Goal: Information Seeking & Learning: Learn about a topic

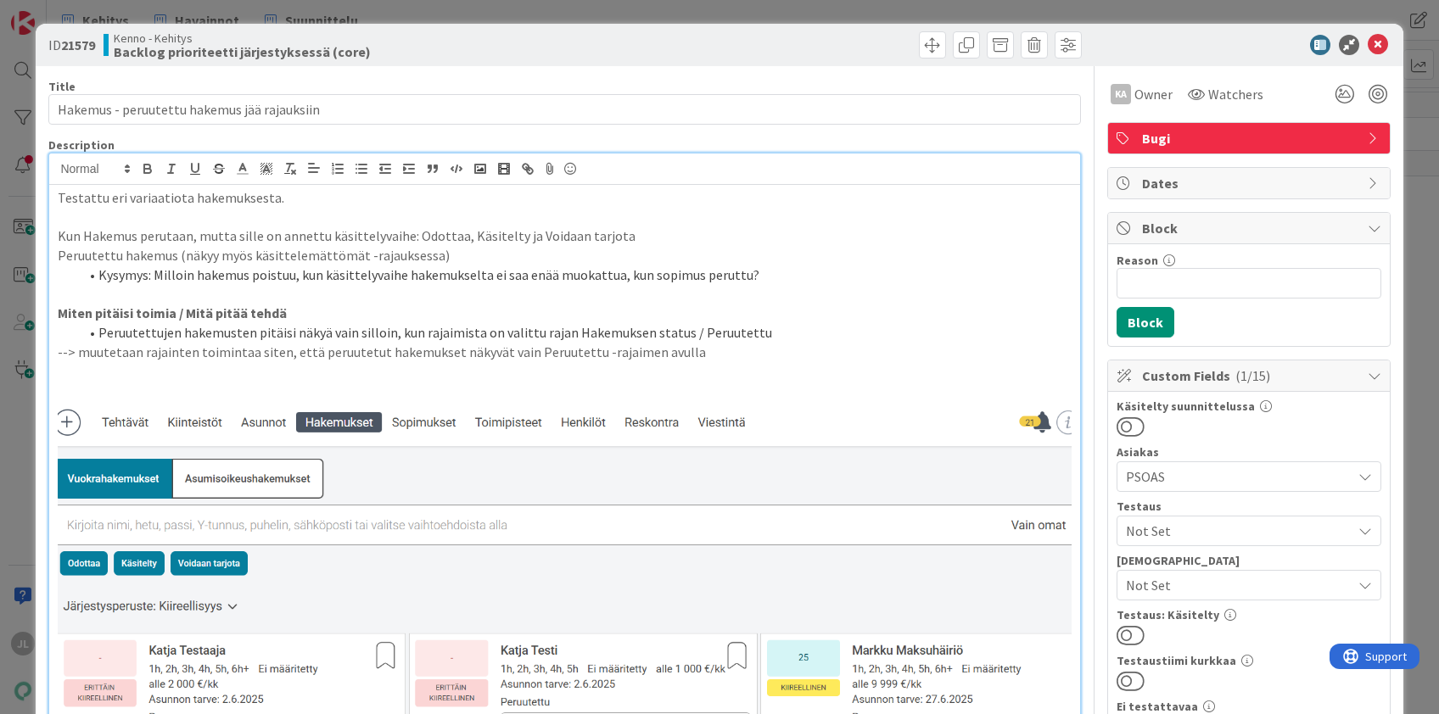
scroll to position [933, 0]
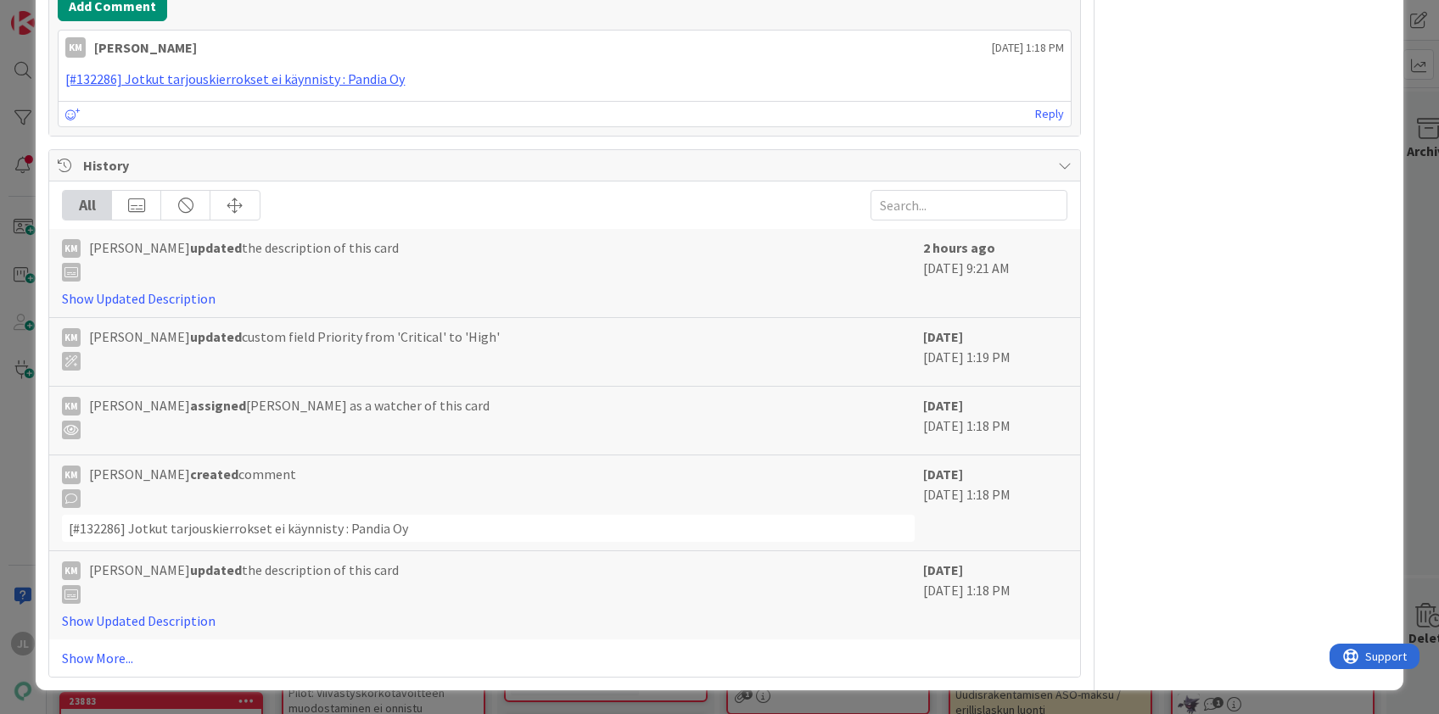
scroll to position [1544, 0]
drag, startPoint x: 864, startPoint y: 309, endPoint x: 222, endPoint y: 251, distance: 644.0
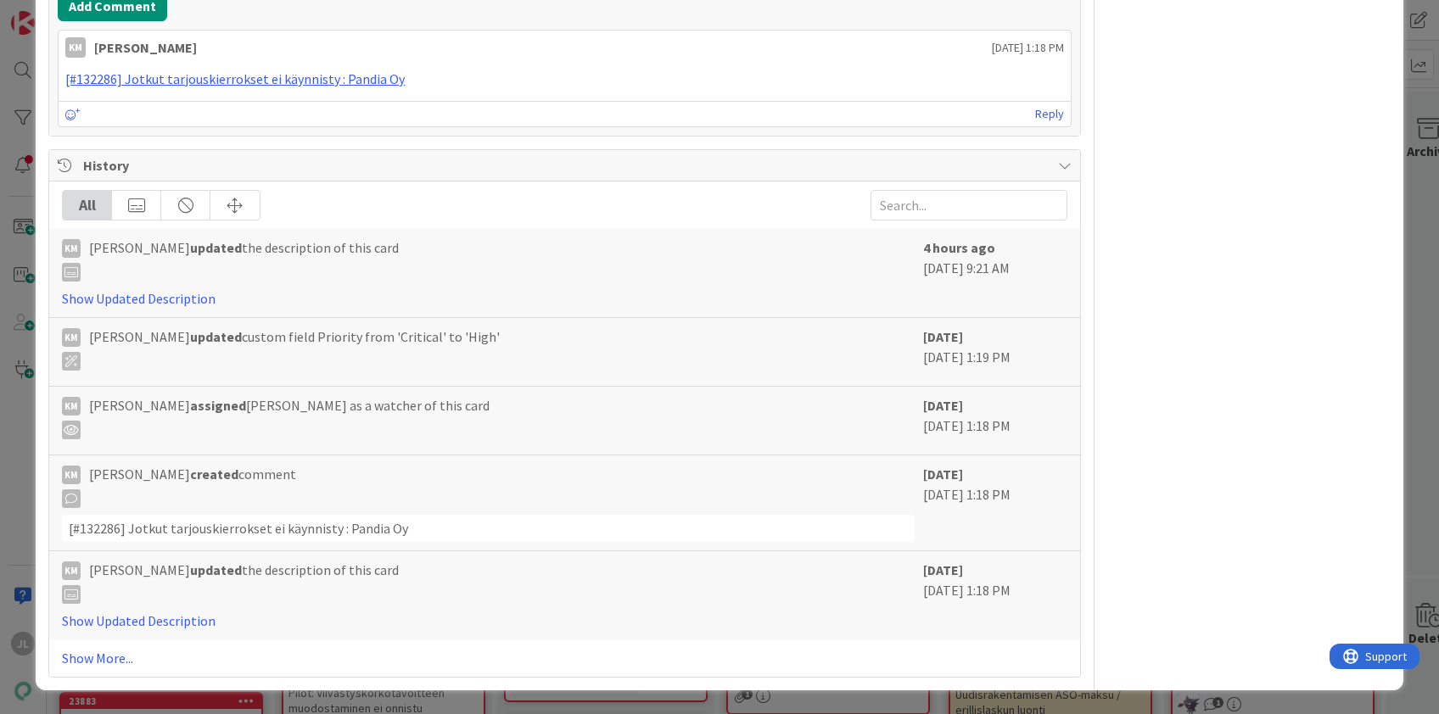
drag, startPoint x: 58, startPoint y: 290, endPoint x: 856, endPoint y: 318, distance: 798.8
drag, startPoint x: 845, startPoint y: 314, endPoint x: 60, endPoint y: 294, distance: 785.0
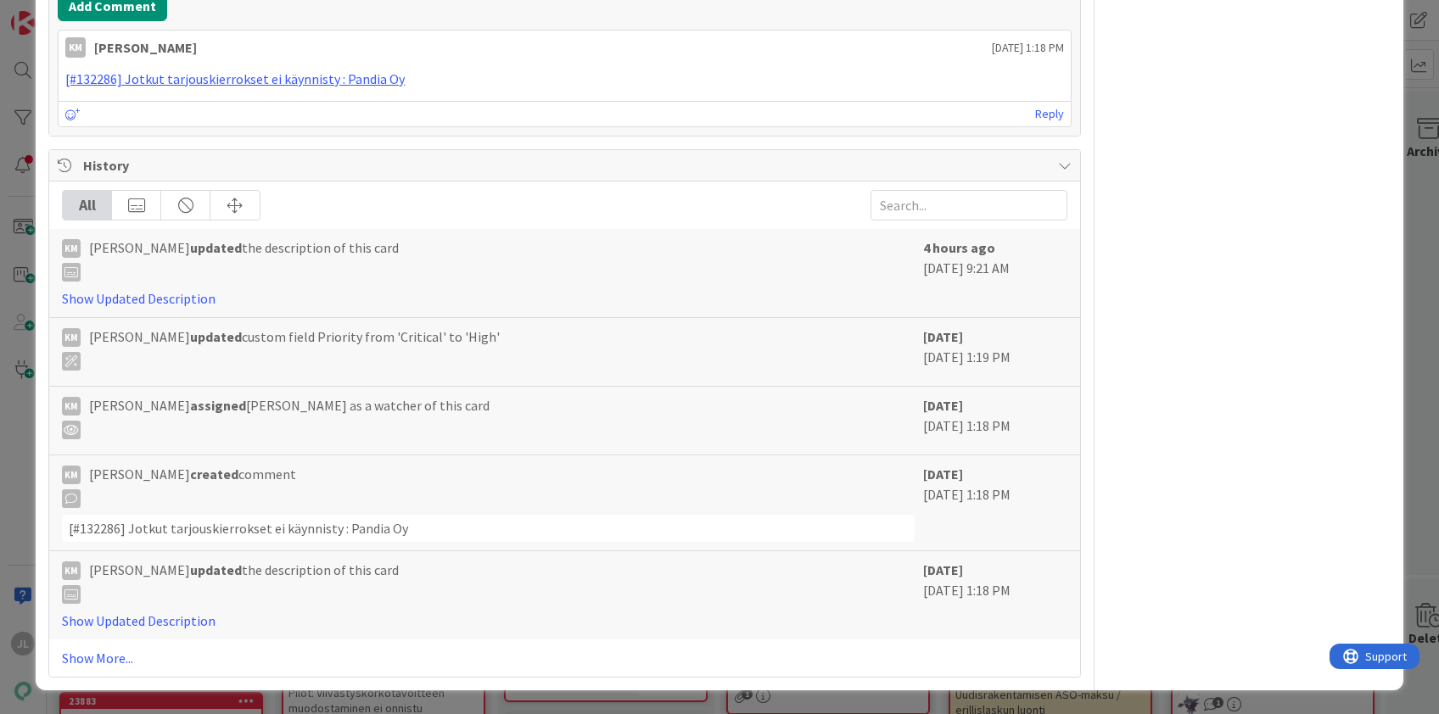
drag, startPoint x: 54, startPoint y: 289, endPoint x: 842, endPoint y: 311, distance: 787.6
drag, startPoint x: 845, startPoint y: 316, endPoint x: 53, endPoint y: 287, distance: 792.1
drag, startPoint x: 55, startPoint y: 290, endPoint x: 833, endPoint y: 312, distance: 778.3
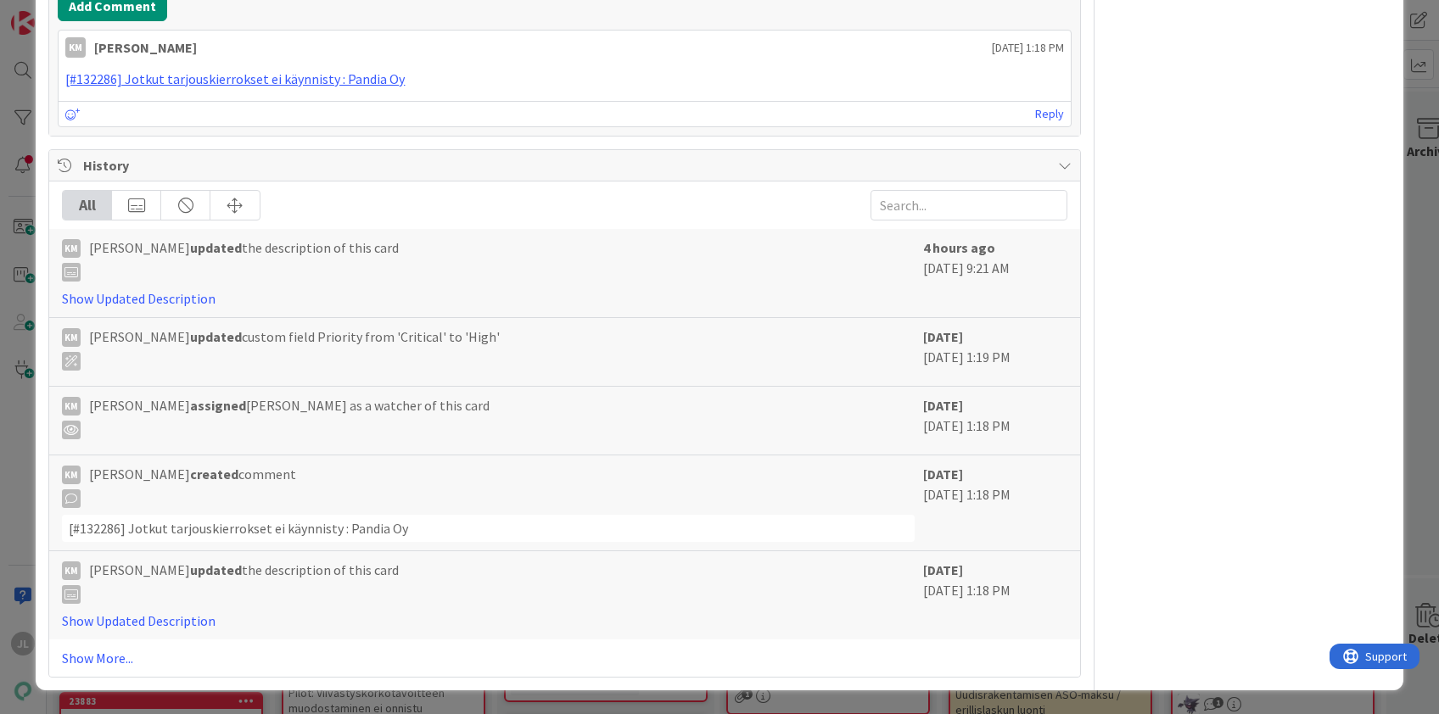
drag, startPoint x: 843, startPoint y: 312, endPoint x: 235, endPoint y: 316, distance: 608.3
drag, startPoint x: 70, startPoint y: 289, endPoint x: 842, endPoint y: 316, distance: 772.5
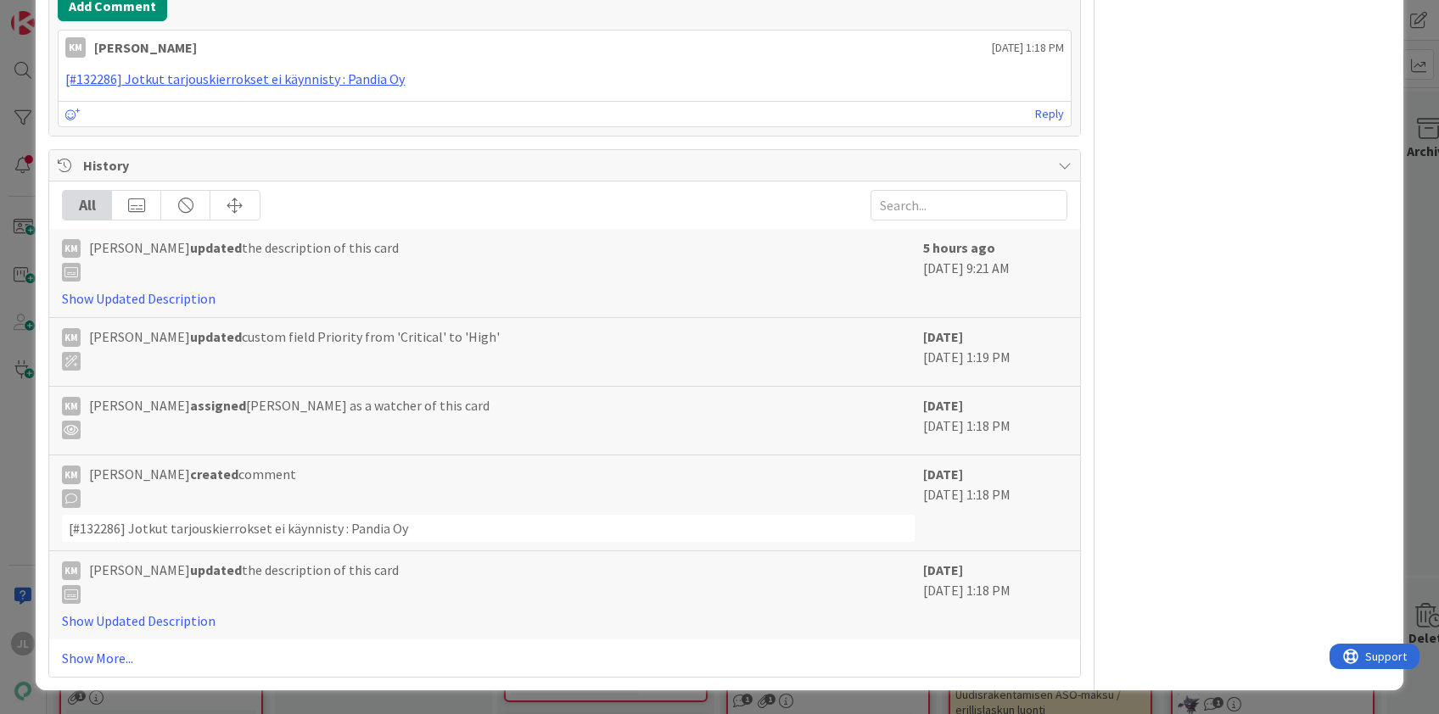
scroll to position [1583, 0]
drag, startPoint x: 646, startPoint y: 283, endPoint x: 604, endPoint y: 283, distance: 41.6
copy span "Urheilutie 41 A 22."
drag, startPoint x: 304, startPoint y: 397, endPoint x: 212, endPoint y: 395, distance: 91.6
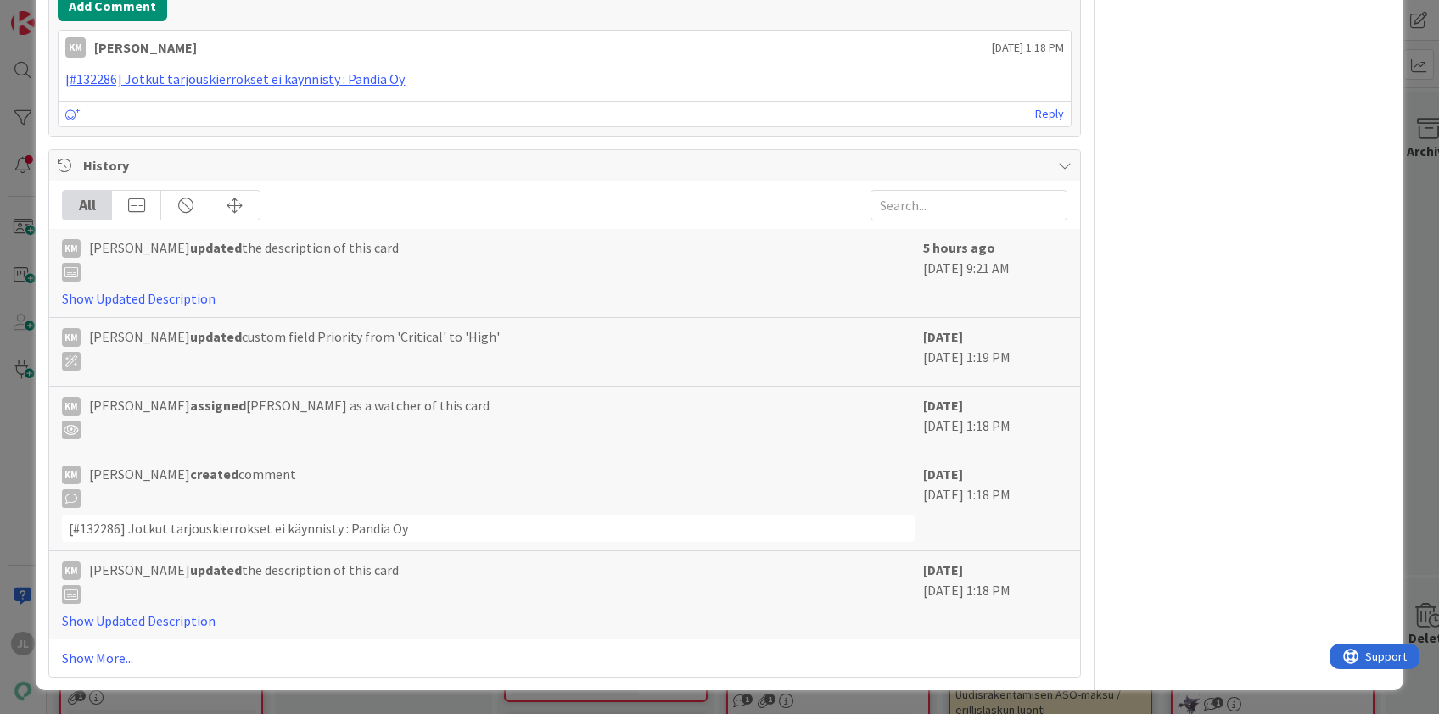
drag, startPoint x: 306, startPoint y: 396, endPoint x: 210, endPoint y: 394, distance: 95.9
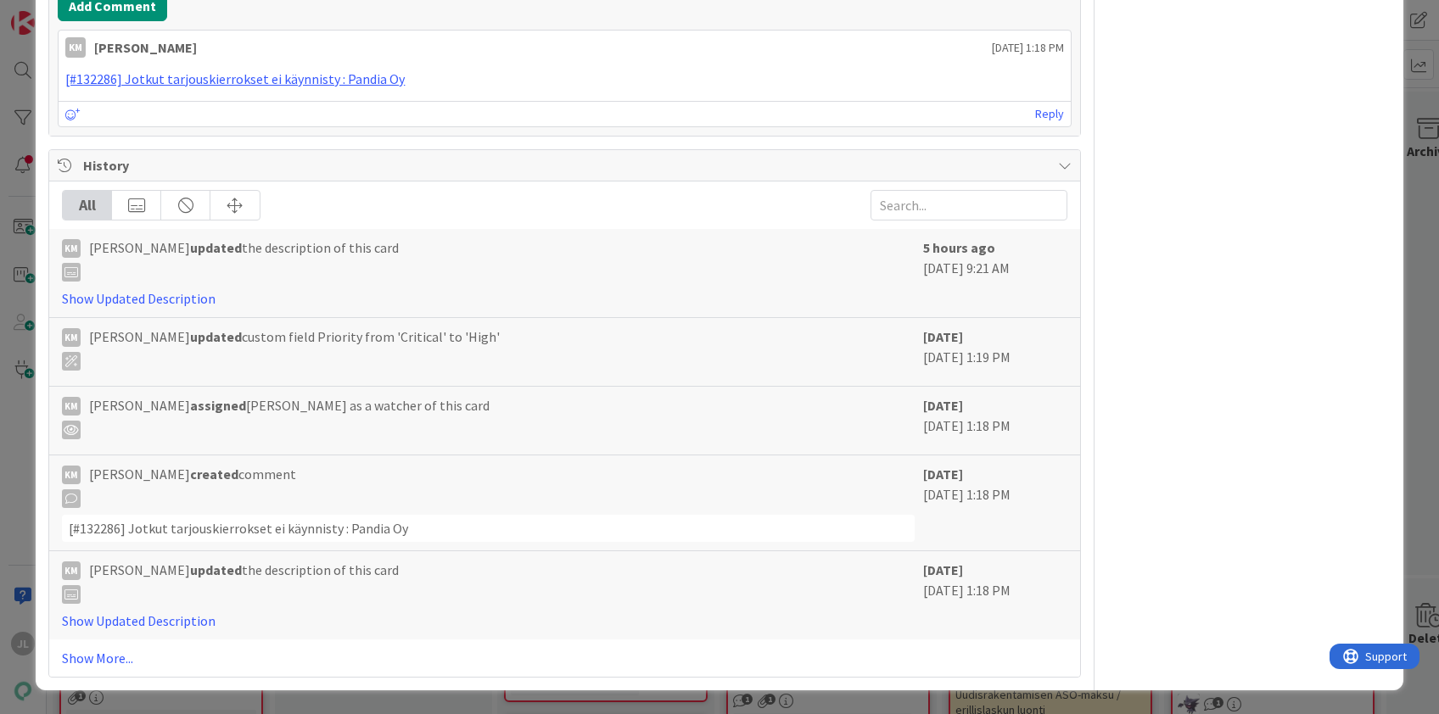
drag, startPoint x: 309, startPoint y: 398, endPoint x: 209, endPoint y: 399, distance: 100.1
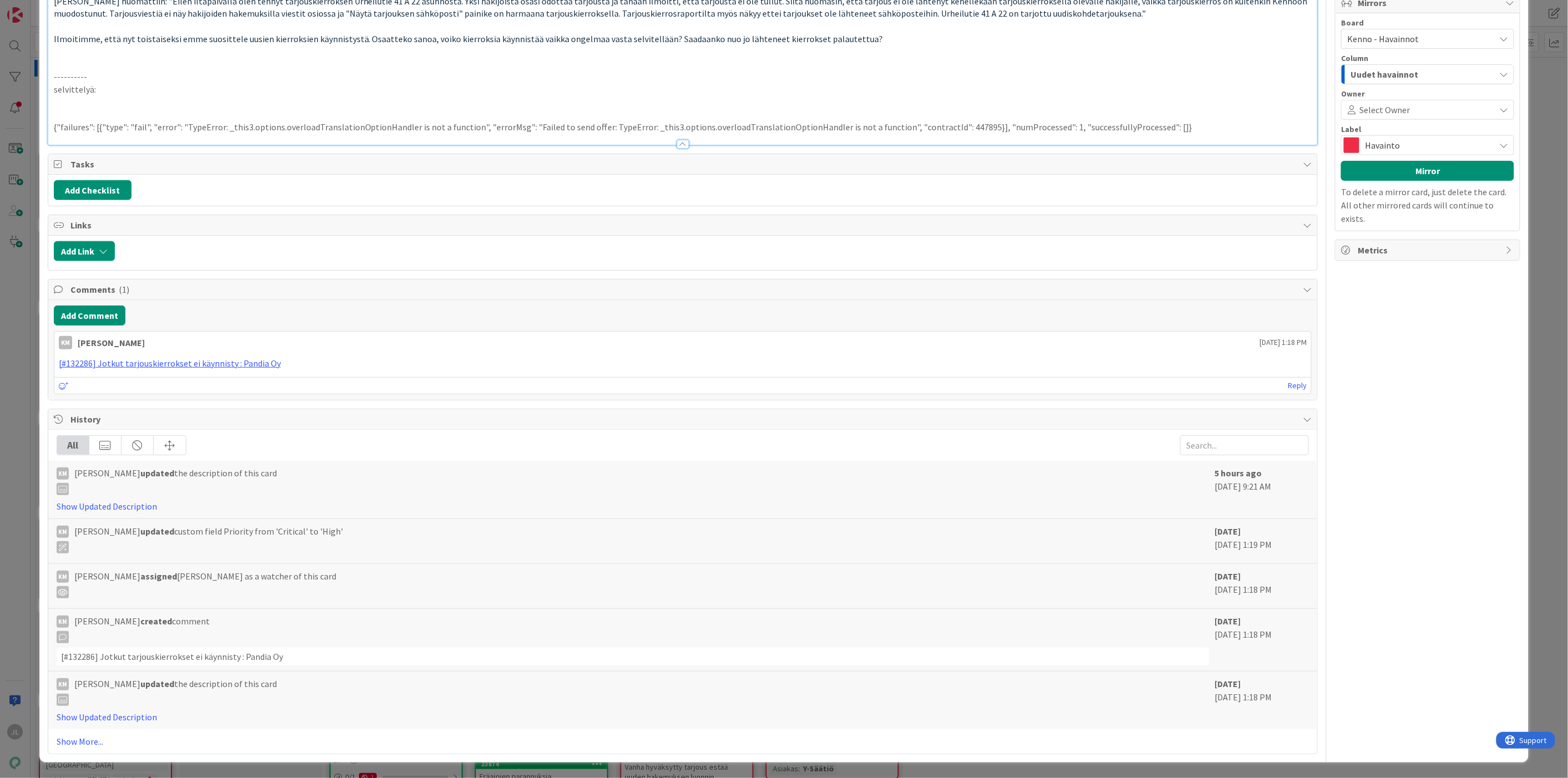
scroll to position [941, 0]
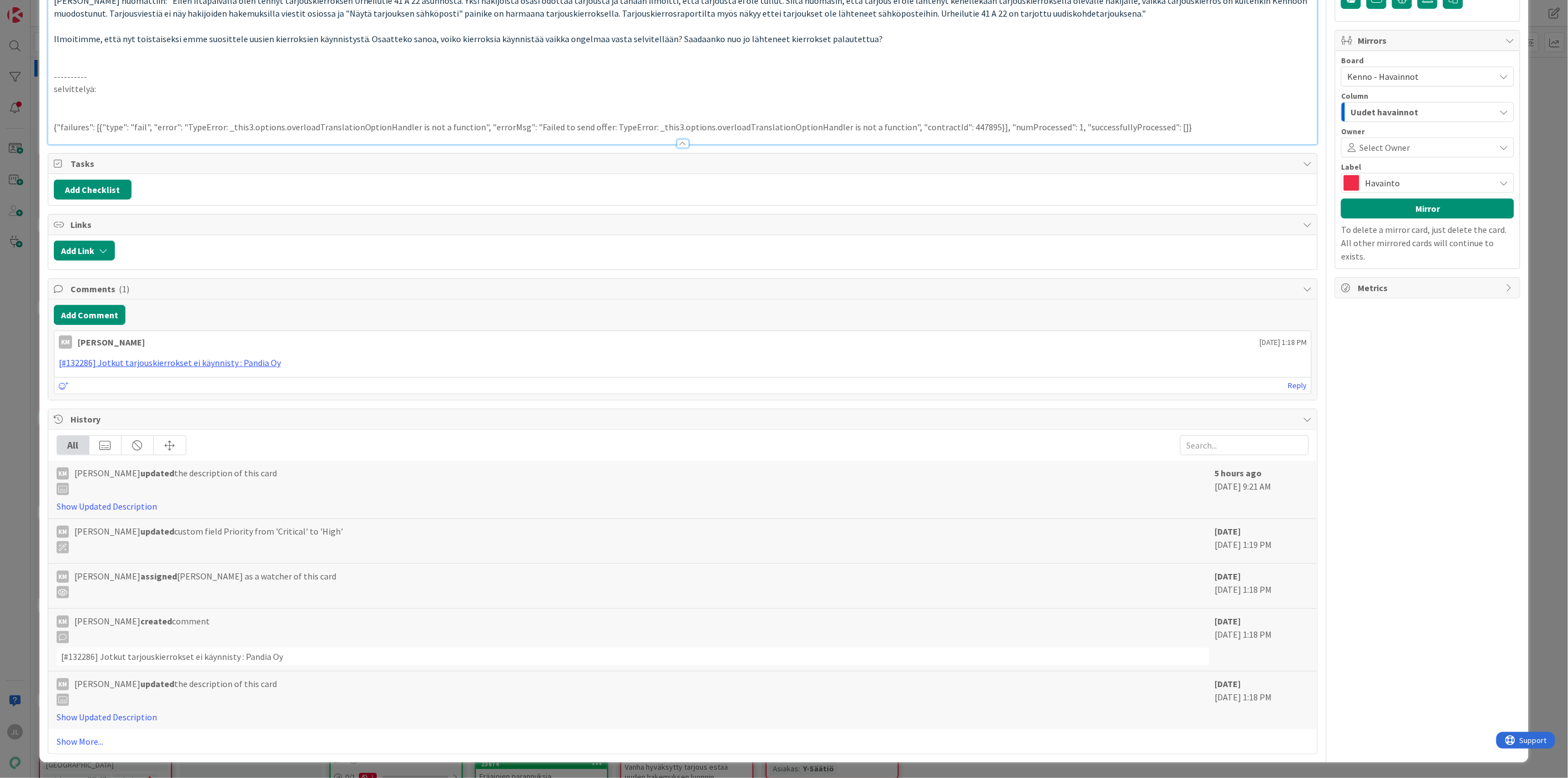
click at [940, 133] on p "{"failures": [{"type": "fail", "error": "TypeError: _this3.options.overloadTran…" at bounding box center [683, 127] width 1258 height 13
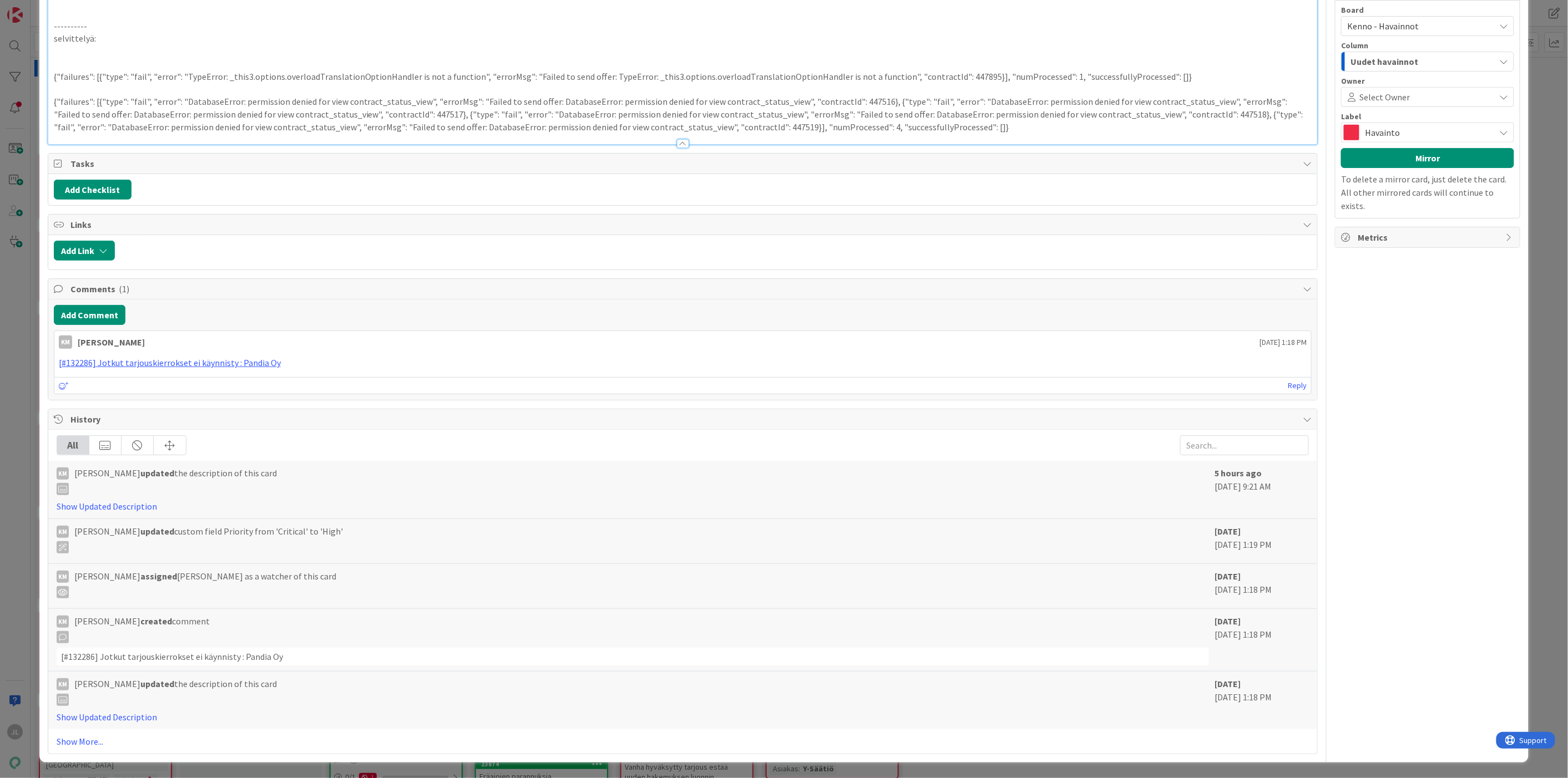
drag, startPoint x: 357, startPoint y: 281, endPoint x: 292, endPoint y: 277, distance: 65.1
copy span "Urheilutie 41 A 22"
click at [74, 95] on p at bounding box center [683, 89] width 1258 height 13
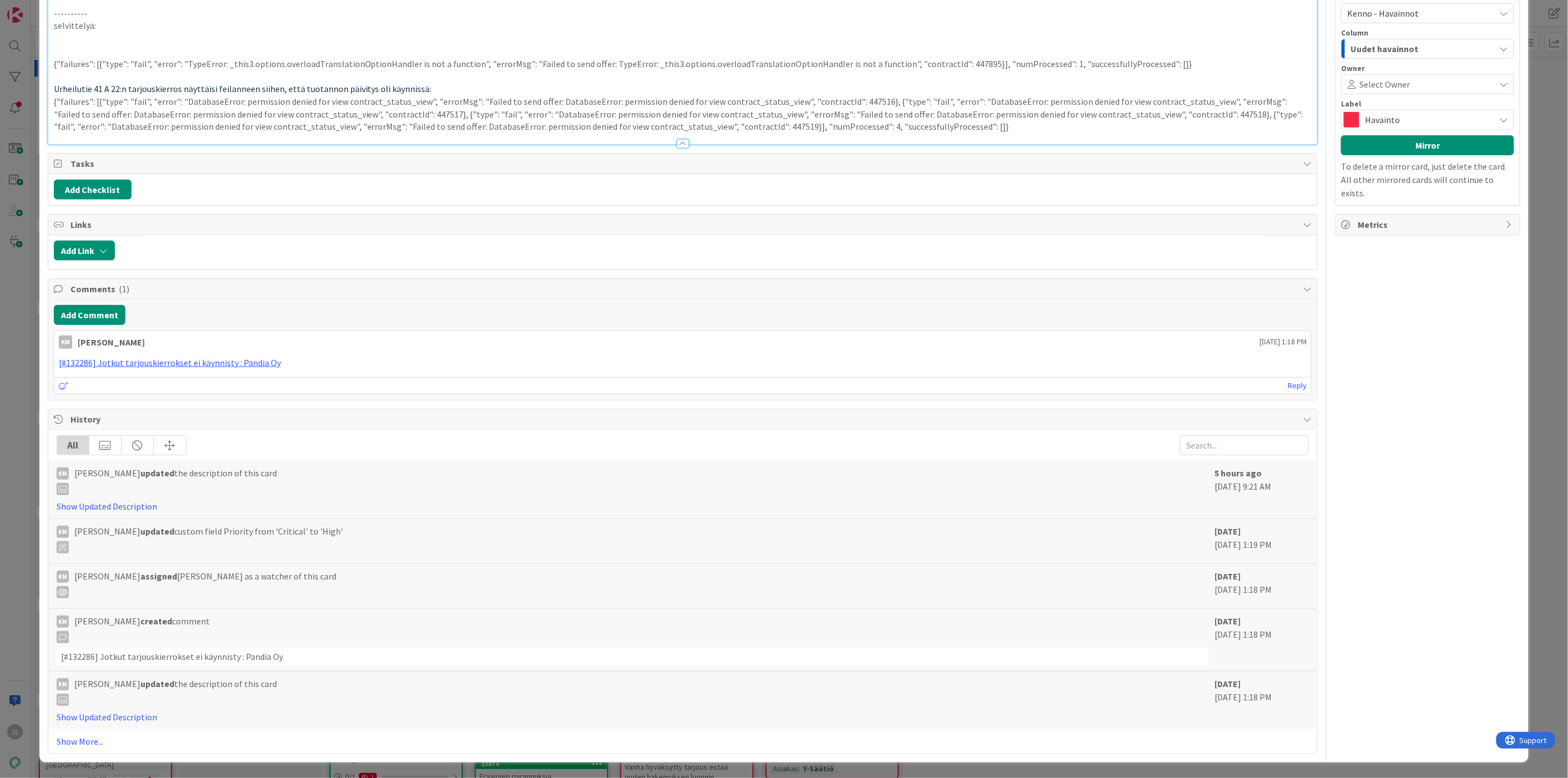
click at [95, 58] on p at bounding box center [683, 52] width 1258 height 13
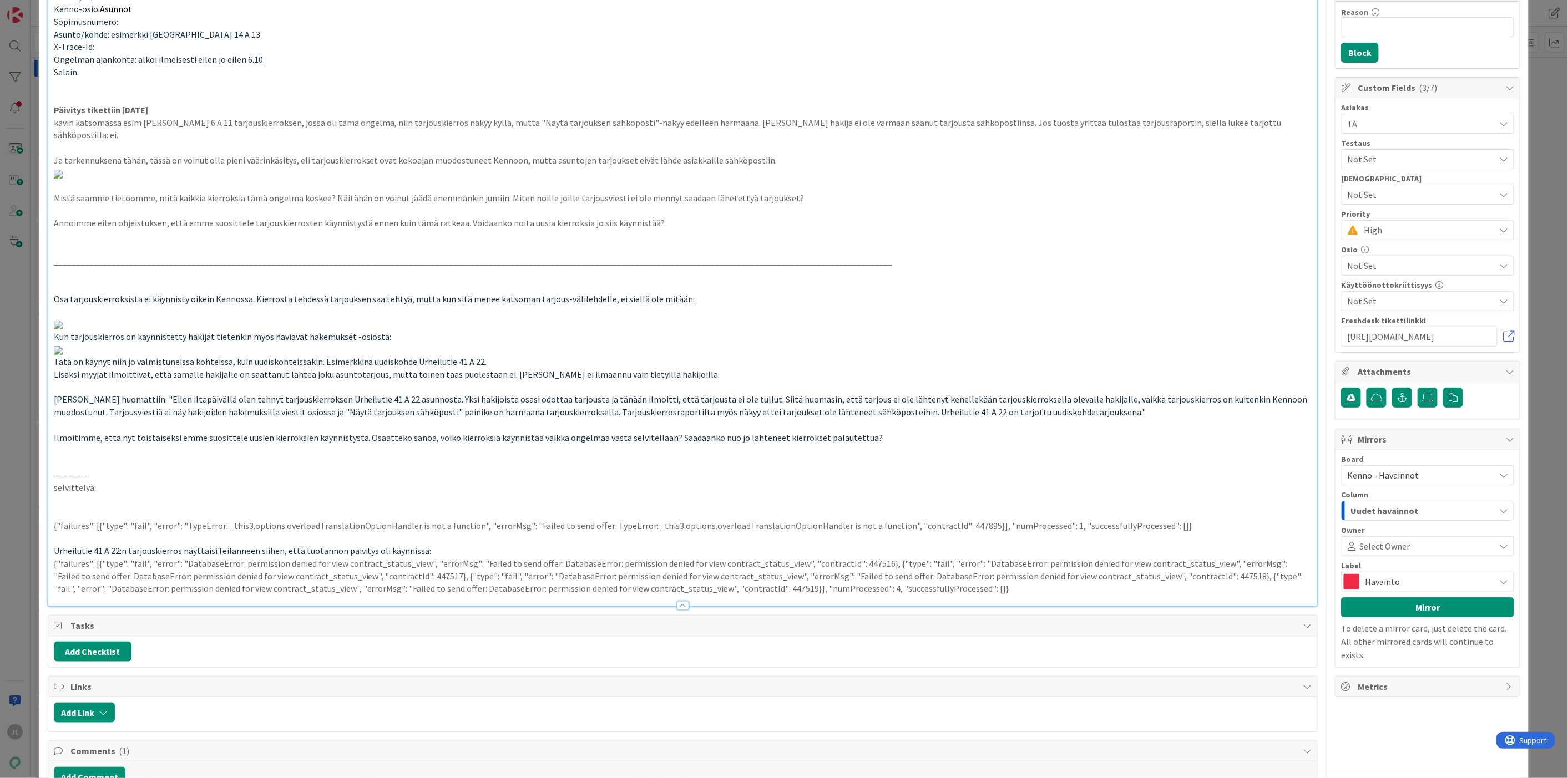
scroll to position [17, 0]
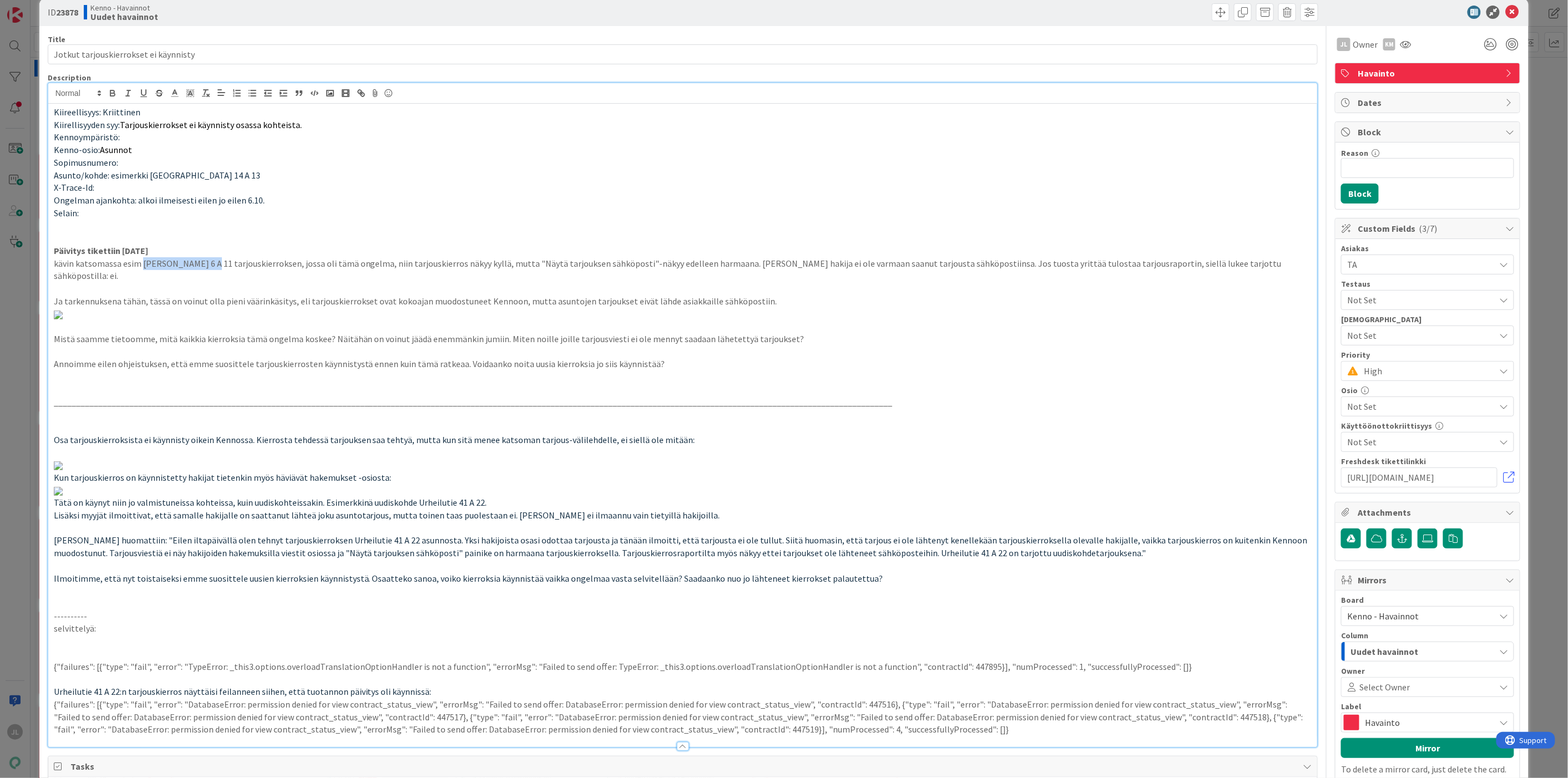
drag, startPoint x: 209, startPoint y: 264, endPoint x: 143, endPoint y: 262, distance: 66.0
click at [143, 262] on p "kävin katsomassa esim Heinämutka 6 A 11 tarjouskierroksen, jossa oli tämä ongel…" at bounding box center [683, 270] width 1258 height 25
copy p "Heinämutka 6 A 11"
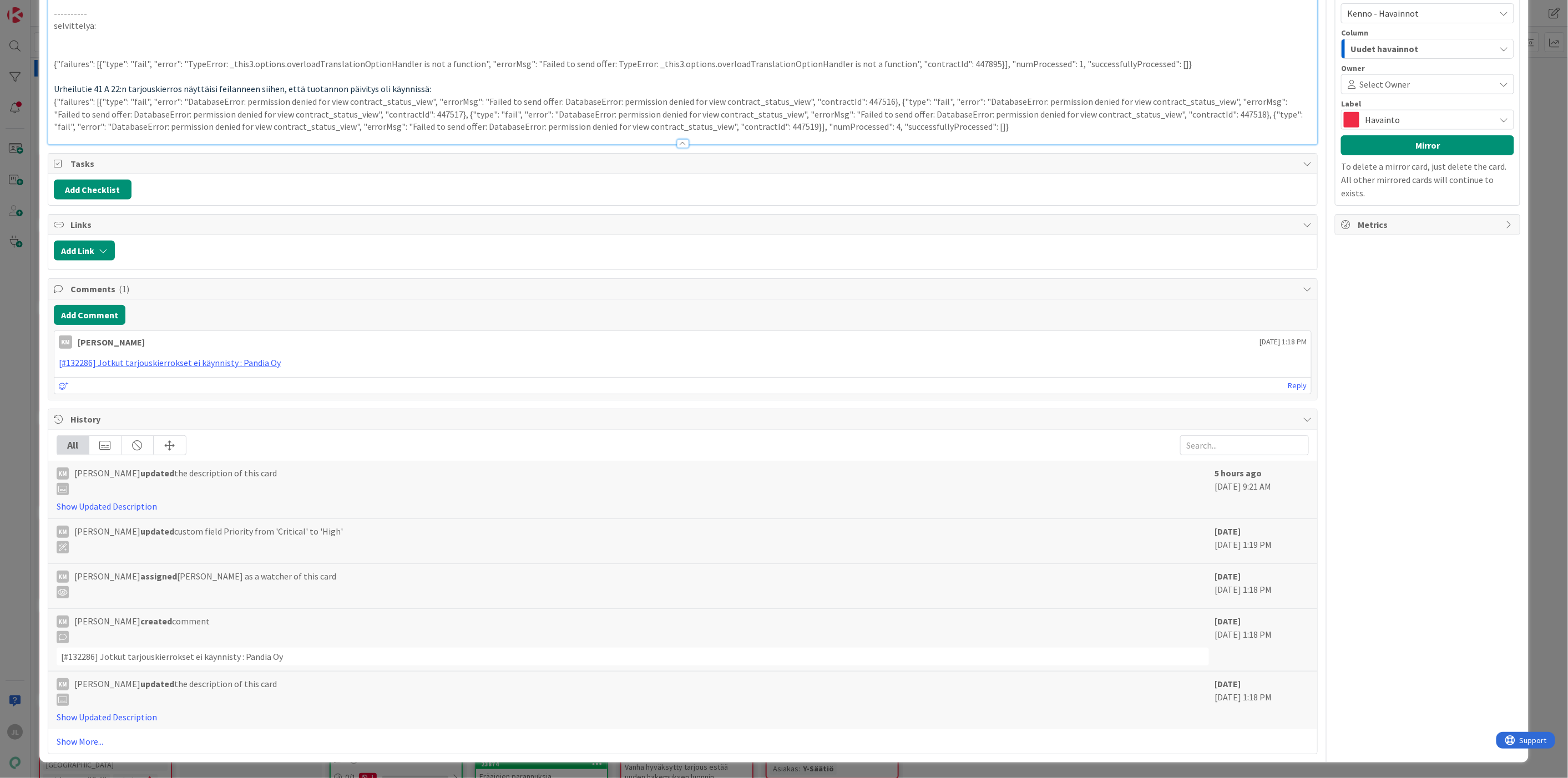
scroll to position [756, 0]
drag, startPoint x: 73, startPoint y: 575, endPoint x: 105, endPoint y: 577, distance: 32.1
click at [73, 58] on p at bounding box center [683, 52] width 1258 height 13
click at [176, 94] on span "Urheilutie 41 A 22:n tarjouskierros näyttäisi feilanneen siihen, että tuotannon…" at bounding box center [243, 88] width 378 height 11
click at [206, 58] on p "Heinämutka 6 A 11:n tarjouskierros" at bounding box center [683, 52] width 1258 height 13
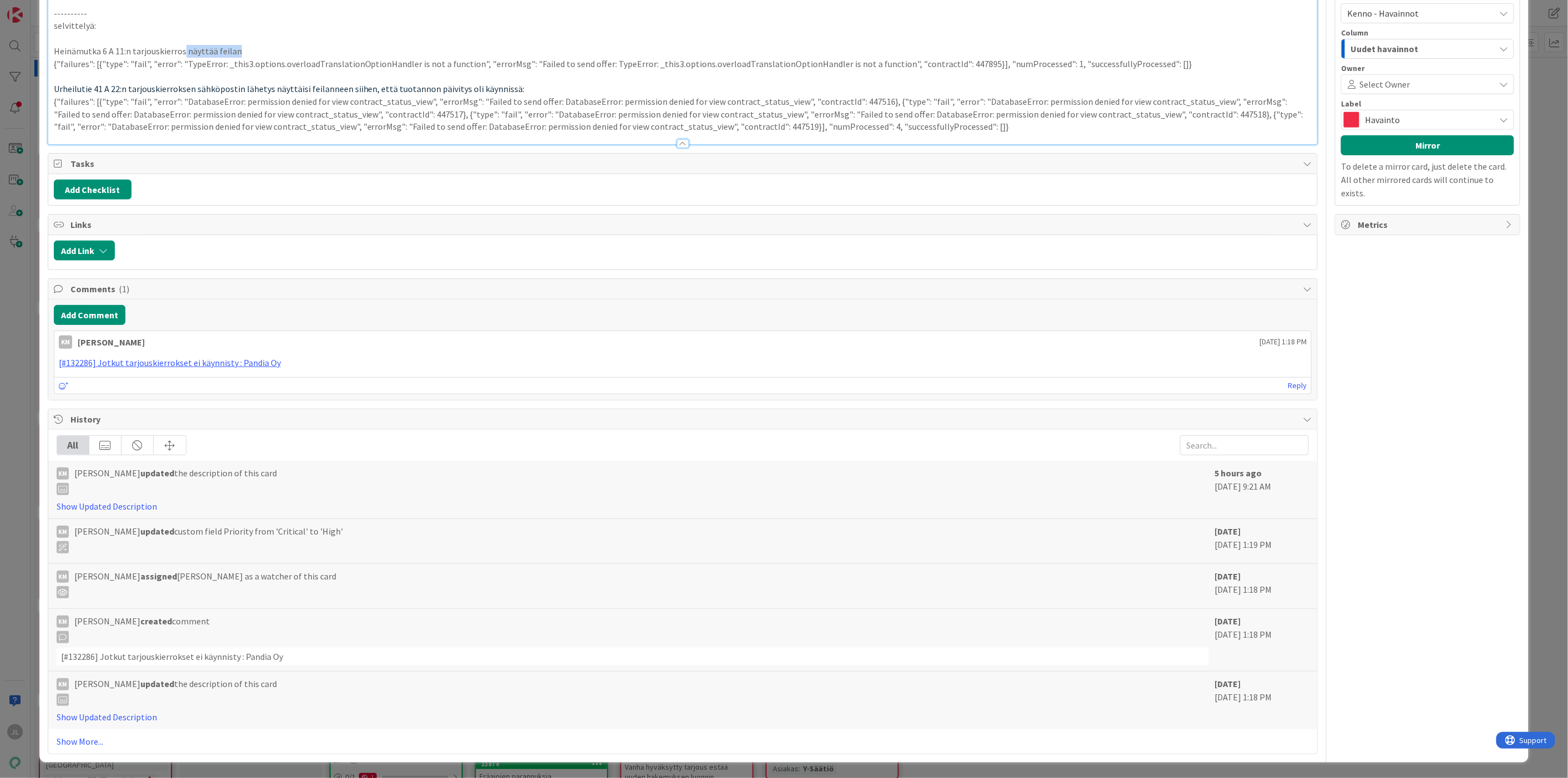
drag, startPoint x: 247, startPoint y: 573, endPoint x: 182, endPoint y: 569, distance: 65.1
click at [182, 58] on p "Heinämutka 6 A 11:n tarjouskierros näyttää feilan" at bounding box center [683, 52] width 1258 height 13
drag, startPoint x: 196, startPoint y: 617, endPoint x: 503, endPoint y: 610, distance: 307.1
click at [503, 94] on span "Urheilutie 41 A 22:n tarjouskierroksen sähköpostin lähetys näyttäisi feilanneen…" at bounding box center [289, 88] width 471 height 11
click at [235, 94] on span "Urheilutie 41 A 22:n tarjouskierroksen sähköpostin lähetys näyttäisi feilanneen…" at bounding box center [289, 88] width 471 height 11
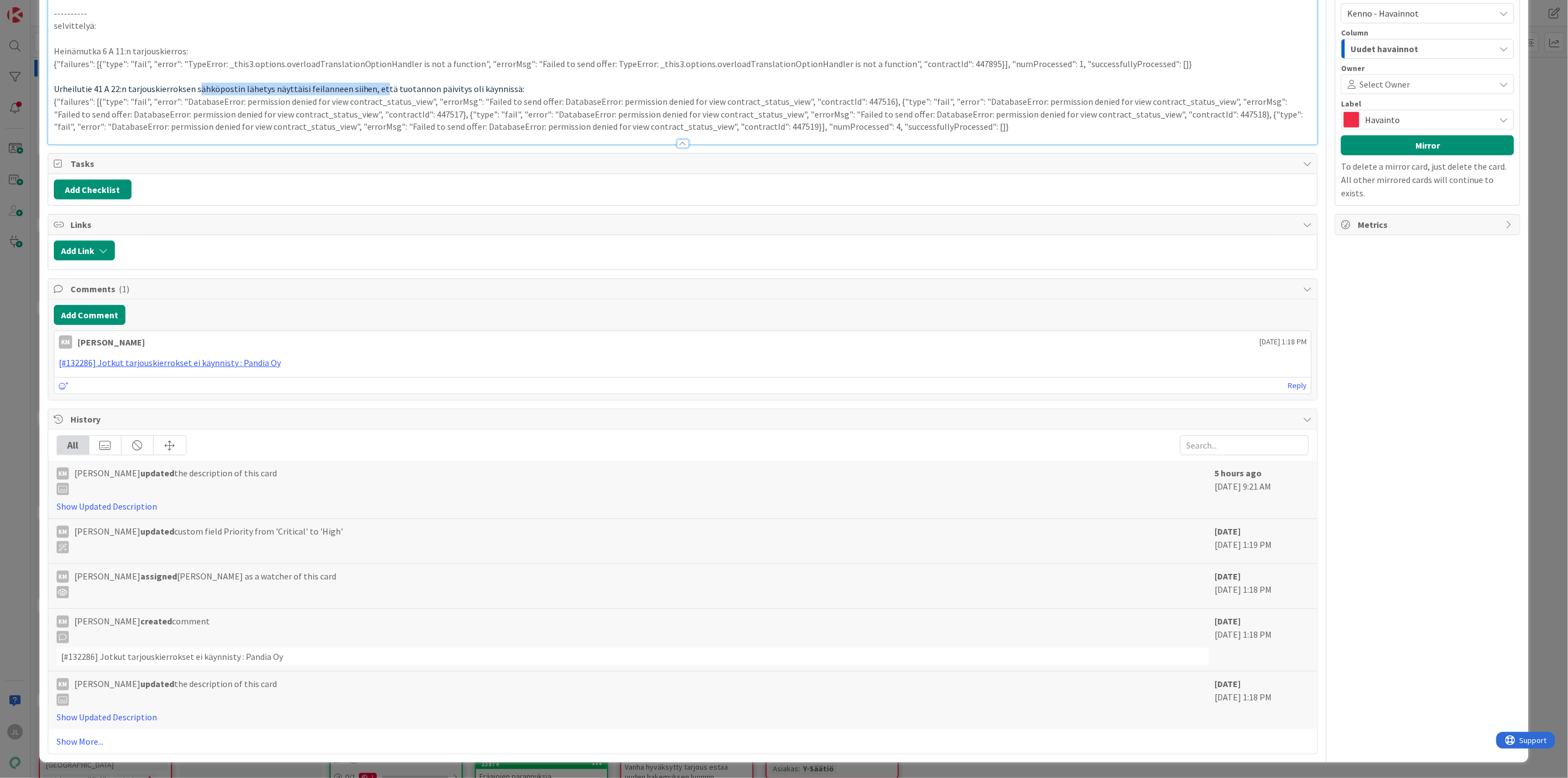
drag, startPoint x: 196, startPoint y: 613, endPoint x: 375, endPoint y: 609, distance: 179.0
click at [375, 94] on span "Urheilutie 41 A 22:n tarjouskierroksen sähköpostin lähetys näyttäisi feilanneen…" at bounding box center [289, 88] width 471 height 11
drag, startPoint x: 332, startPoint y: 609, endPoint x: 207, endPoint y: 614, distance: 125.1
click at [207, 95] on p "Urheilutie 41 A 22:n tarjouskierros viittaisi tä tuotannon päivitys oli käynnis…" at bounding box center [683, 89] width 1258 height 13
click at [156, 58] on p "Heinämutka 6 A 11:n tarjouskierros:" at bounding box center [683, 52] width 1258 height 13
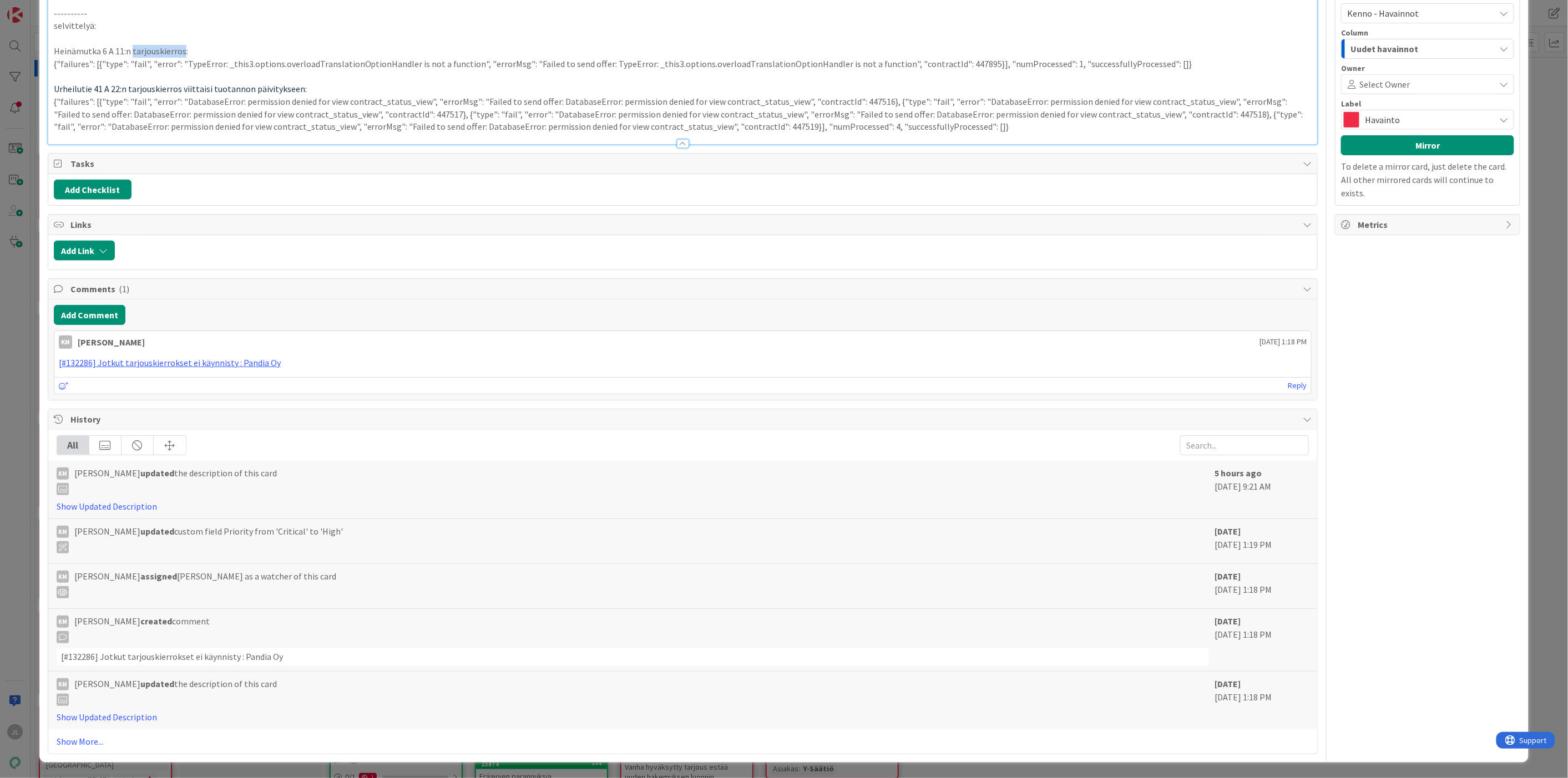
click at [156, 58] on p "Heinämutka 6 A 11:n tarjouskierros:" at bounding box center [683, 52] width 1258 height 13
click at [225, 32] on p "selvittelyä:" at bounding box center [683, 26] width 1258 height 13
click at [181, 94] on span "Urheilutie 41 A 22:n tarjouskierros viittaisi tuotannon päivitykseen:" at bounding box center [180, 88] width 253 height 11
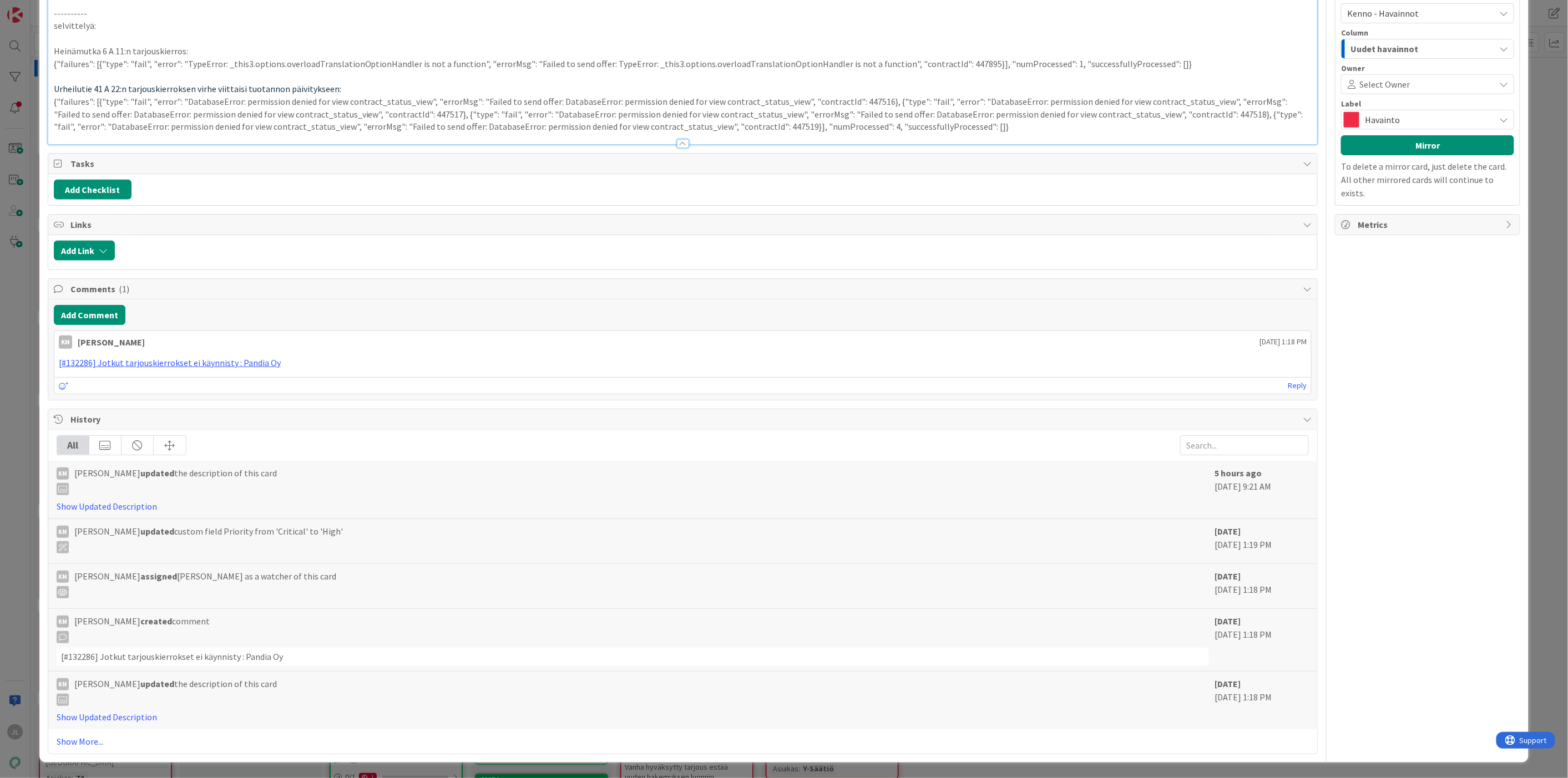
click at [335, 95] on p "Urheilutie 41 A 22:n tarjouskierroksen virhe viittaisi tuotannon päivitykseen:" at bounding box center [683, 89] width 1258 height 13
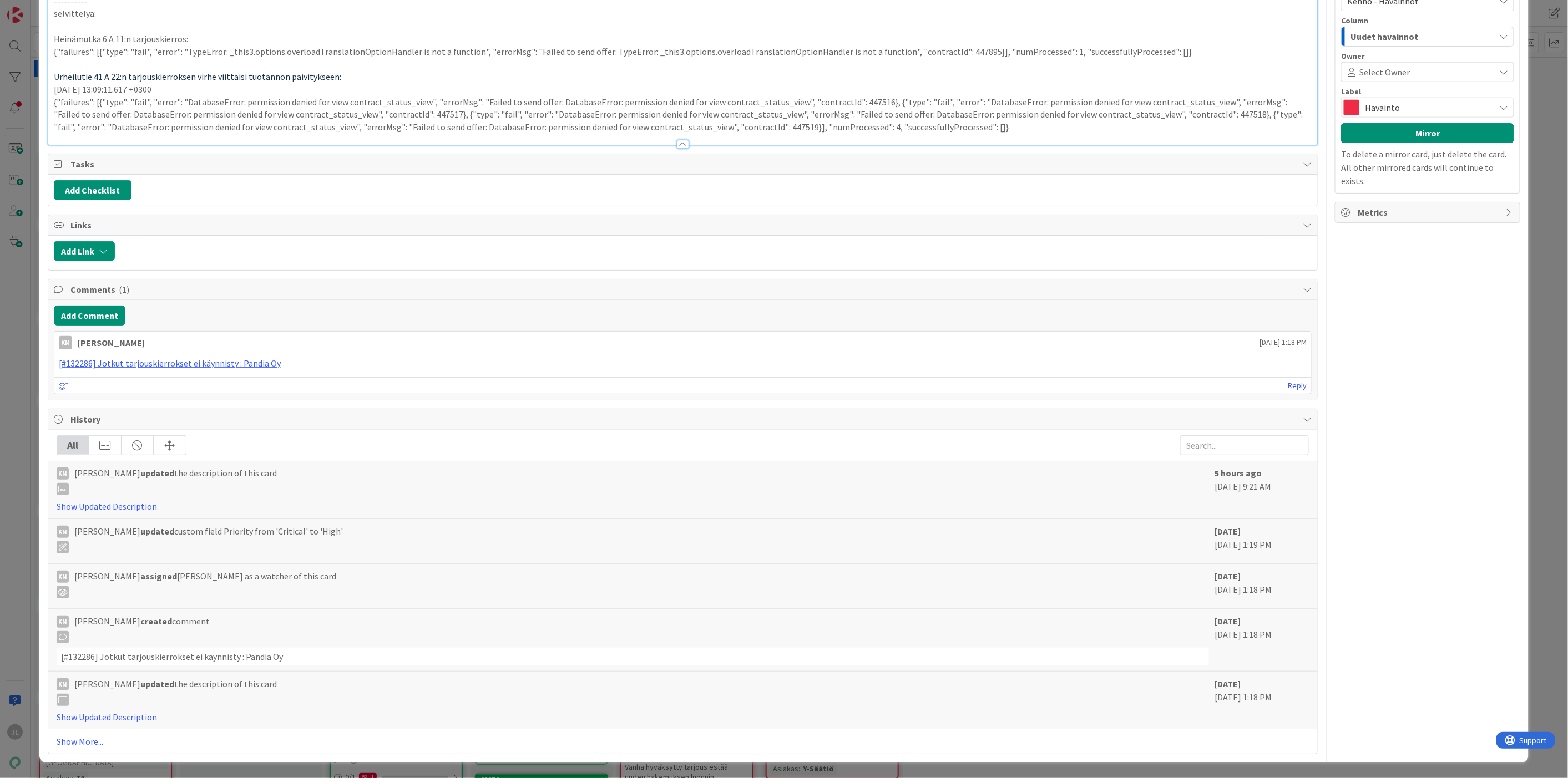
click at [56, 96] on p "2025-10-06 13:09:11.617 +0300" at bounding box center [683, 90] width 1258 height 13
click at [223, 96] on p "Created: 2025-10-06 13:09:11.617 +0300" at bounding box center [683, 90] width 1258 height 13
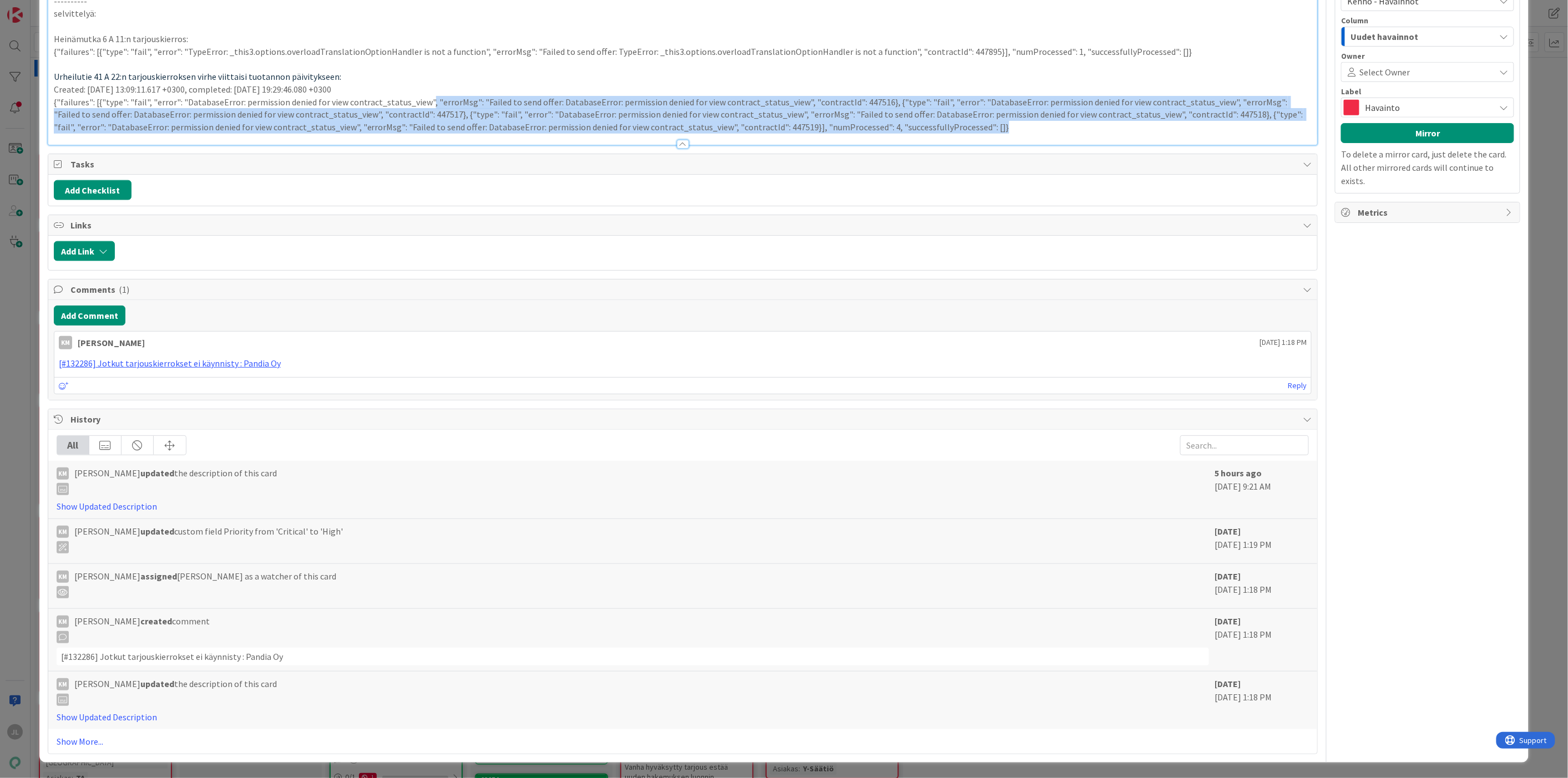
drag, startPoint x: 677, startPoint y: 598, endPoint x: 424, endPoint y: 594, distance: 253.0
click at [424, 133] on p "{"failures": [{"type": "fail", "error": "DatabaseError: permission denied for v…" at bounding box center [683, 115] width 1258 height 38
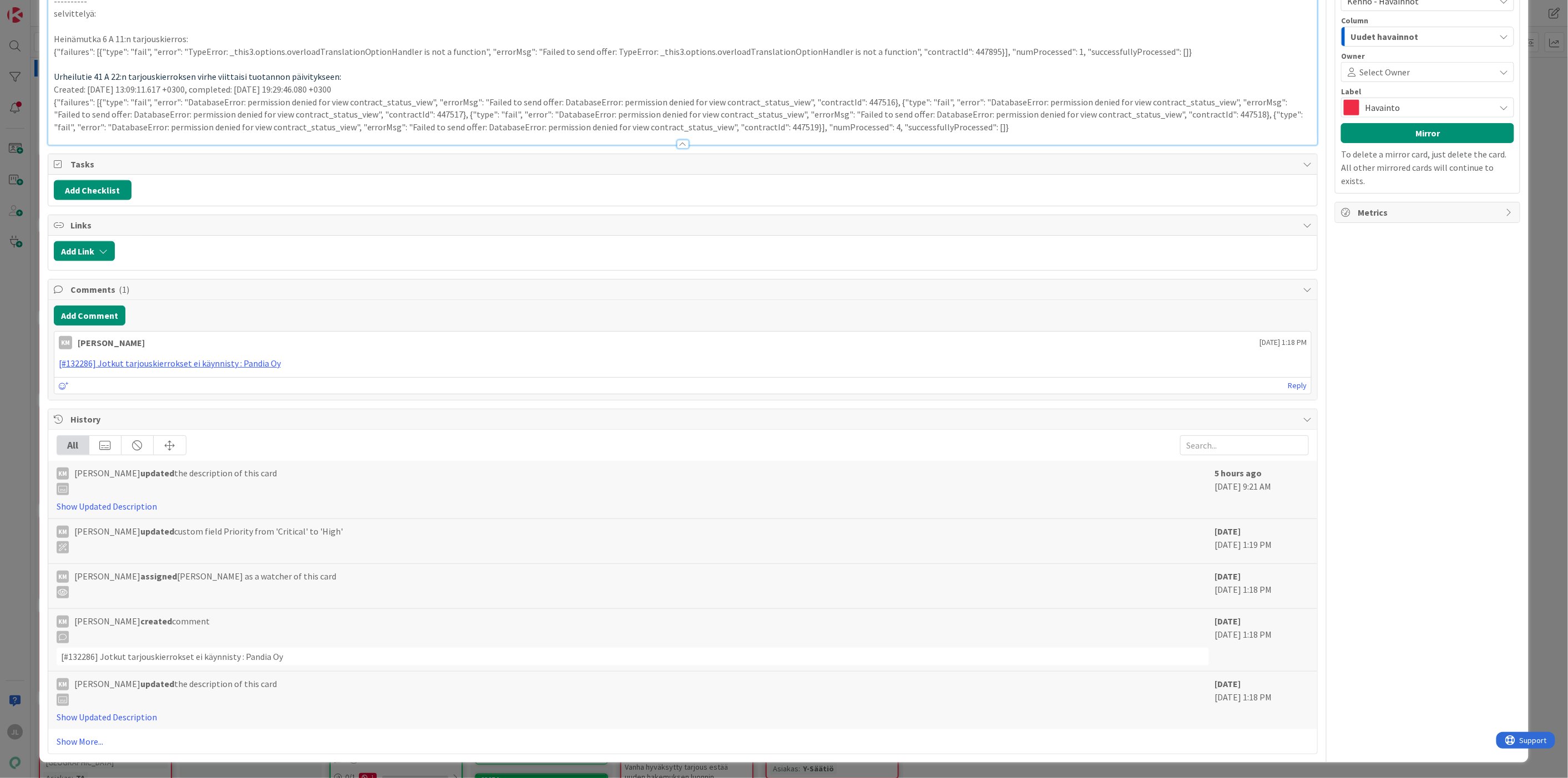
click at [409, 83] on p "Urheilutie 41 A 22:n tarjouskierroksen virhe viittaisi tuotannon päivitykseen:" at bounding box center [683, 77] width 1258 height 13
click at [204, 82] on span "Urheilutie 41 A 22:n tarjouskierroksen virhe viittaisi tuotannon päivitykseen:" at bounding box center [197, 76] width 287 height 11
click at [214, 82] on span "Urheilutie 41 A 22:n tarjouskierroksen virhe viittaisi tuotannon päivitykseen:" at bounding box center [197, 76] width 287 height 11
click at [242, 82] on span "Urheilutie 41 A 22:n tarjouskierroksen virhe viittaisi tuotannon päivitykseen:" at bounding box center [197, 76] width 287 height 11
drag, startPoint x: 195, startPoint y: 567, endPoint x: 241, endPoint y: 562, distance: 46.3
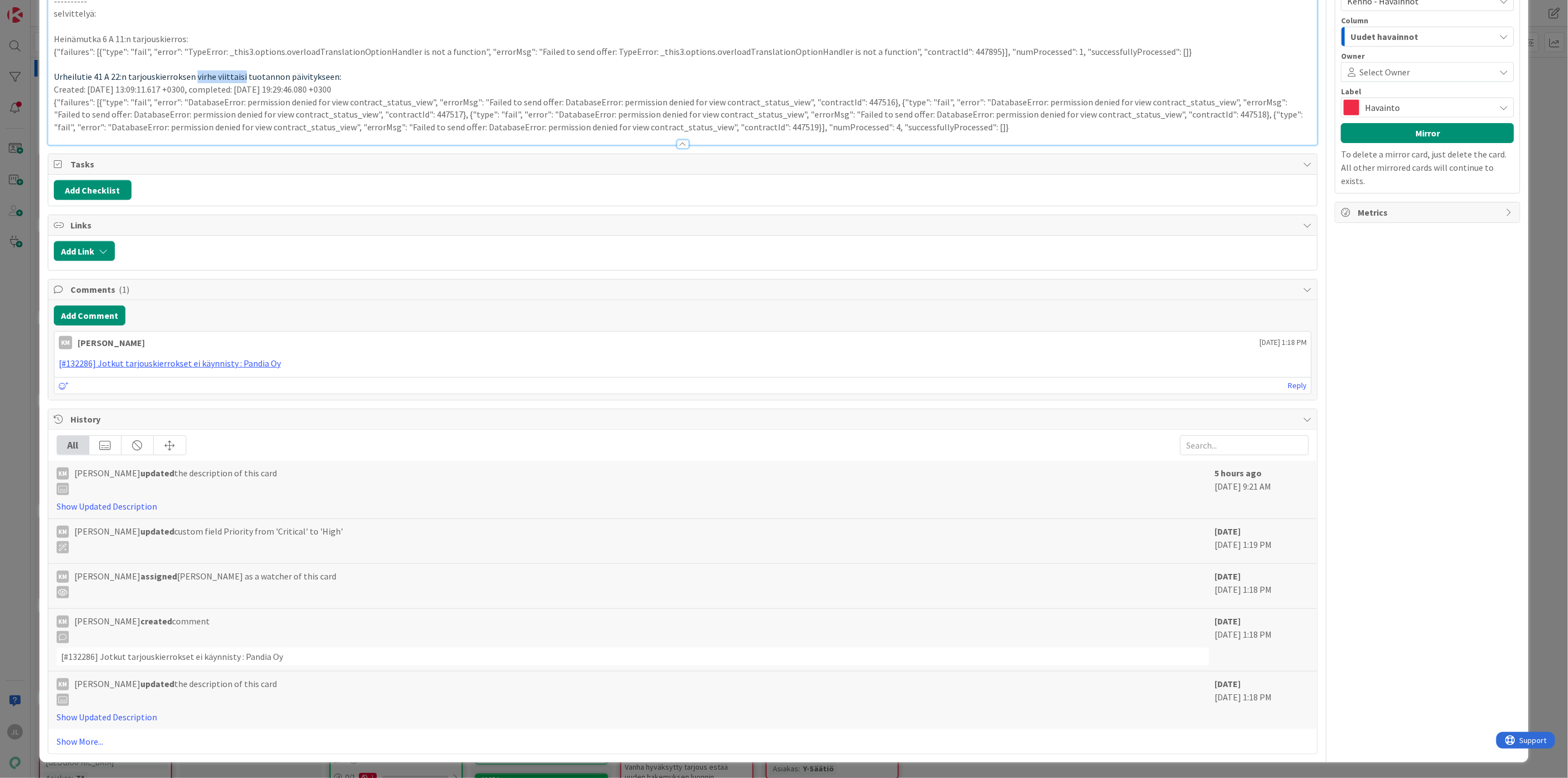
click at [241, 82] on span "Urheilutie 41 A 22:n tarjouskierroksen virhe viittaisi tuotannon päivitykseen:" at bounding box center [197, 76] width 287 height 11
click at [409, 83] on p "Urheilutie 41 A 22:n tarjouskierroksen näyttäisi lopulta feilanneen tuotannon p…" at bounding box center [683, 77] width 1258 height 13
click at [272, 82] on span "Urheilutie 41 A 22:n tarjouskierroksen näyttäisi lopulta feilanneen tuotannon p…" at bounding box center [226, 76] width 345 height 11
click at [367, 71] on p at bounding box center [683, 64] width 1258 height 13
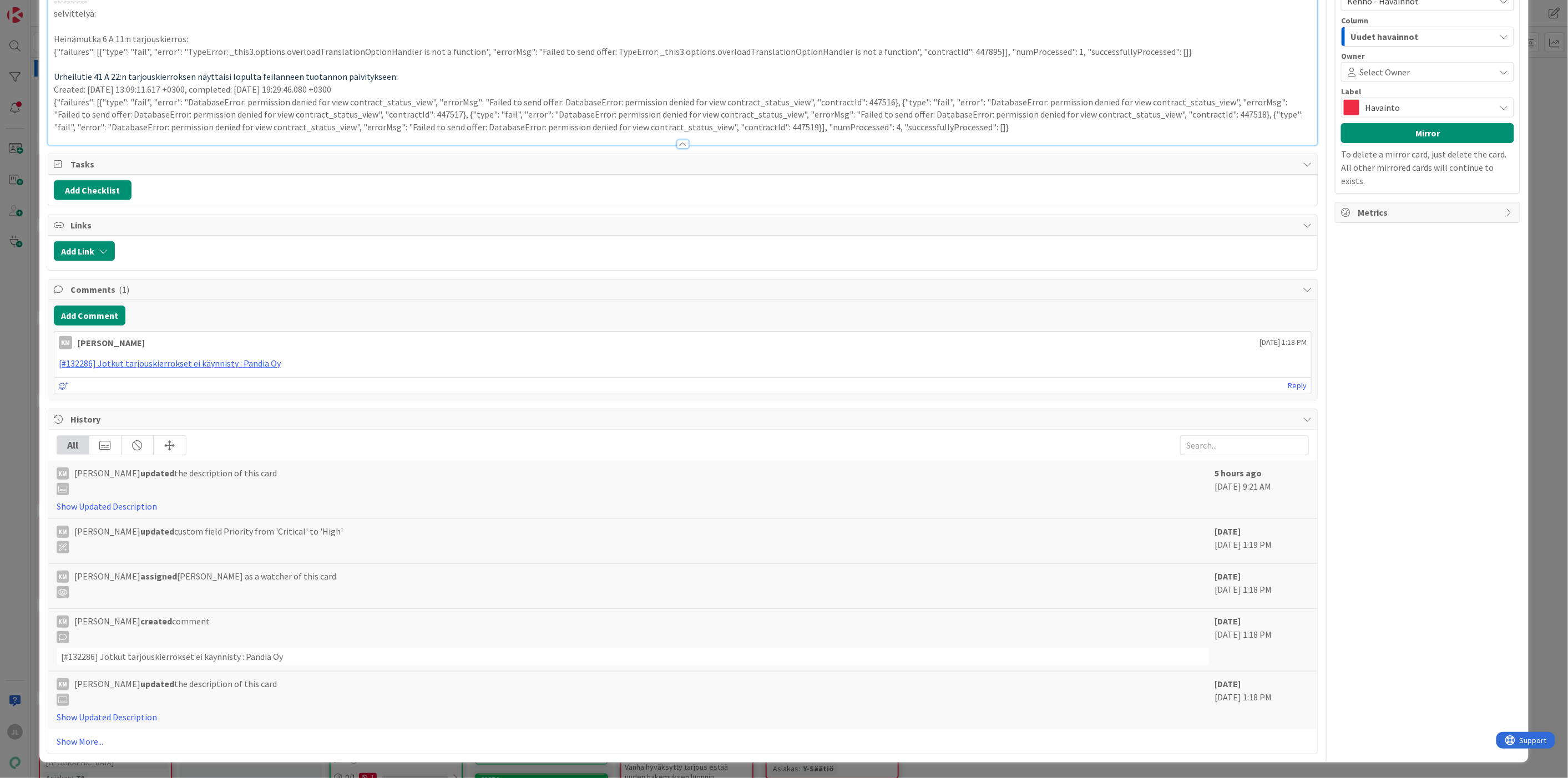
click at [789, 58] on p "{"failures": [{"type": "fail", "error": "TypeError: _this3.options.overloadTran…" at bounding box center [683, 52] width 1258 height 13
copy p "overloadTranslationOptionHandler"
click at [878, 58] on p "{"failures": [{"type": "fail", "error": "TypeError: _this3.options.overloadTran…" at bounding box center [683, 52] width 1258 height 13
drag, startPoint x: 886, startPoint y: 539, endPoint x: 697, endPoint y: 541, distance: 189.0
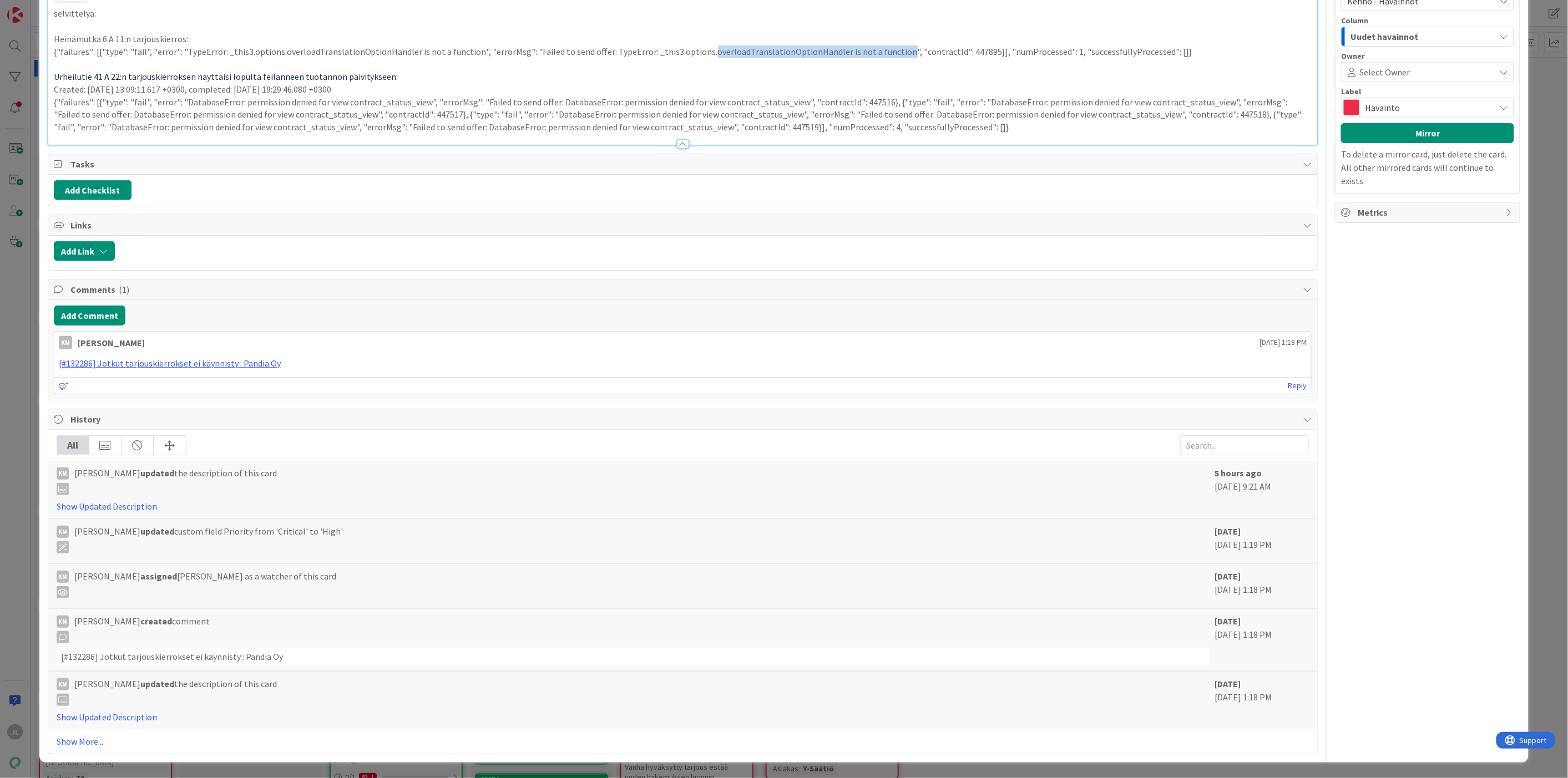
click at [697, 58] on p "{"failures": [{"type": "fail", "error": "TypeError: _this3.options.overloadTran…" at bounding box center [683, 52] width 1258 height 13
copy p "overloadTranslationOptionHandler is not a function"
click at [940, 58] on p "{"failures": [{"type": "fail", "error": "TypeError: _this3.options.overloadTran…" at bounding box center [683, 52] width 1258 height 13
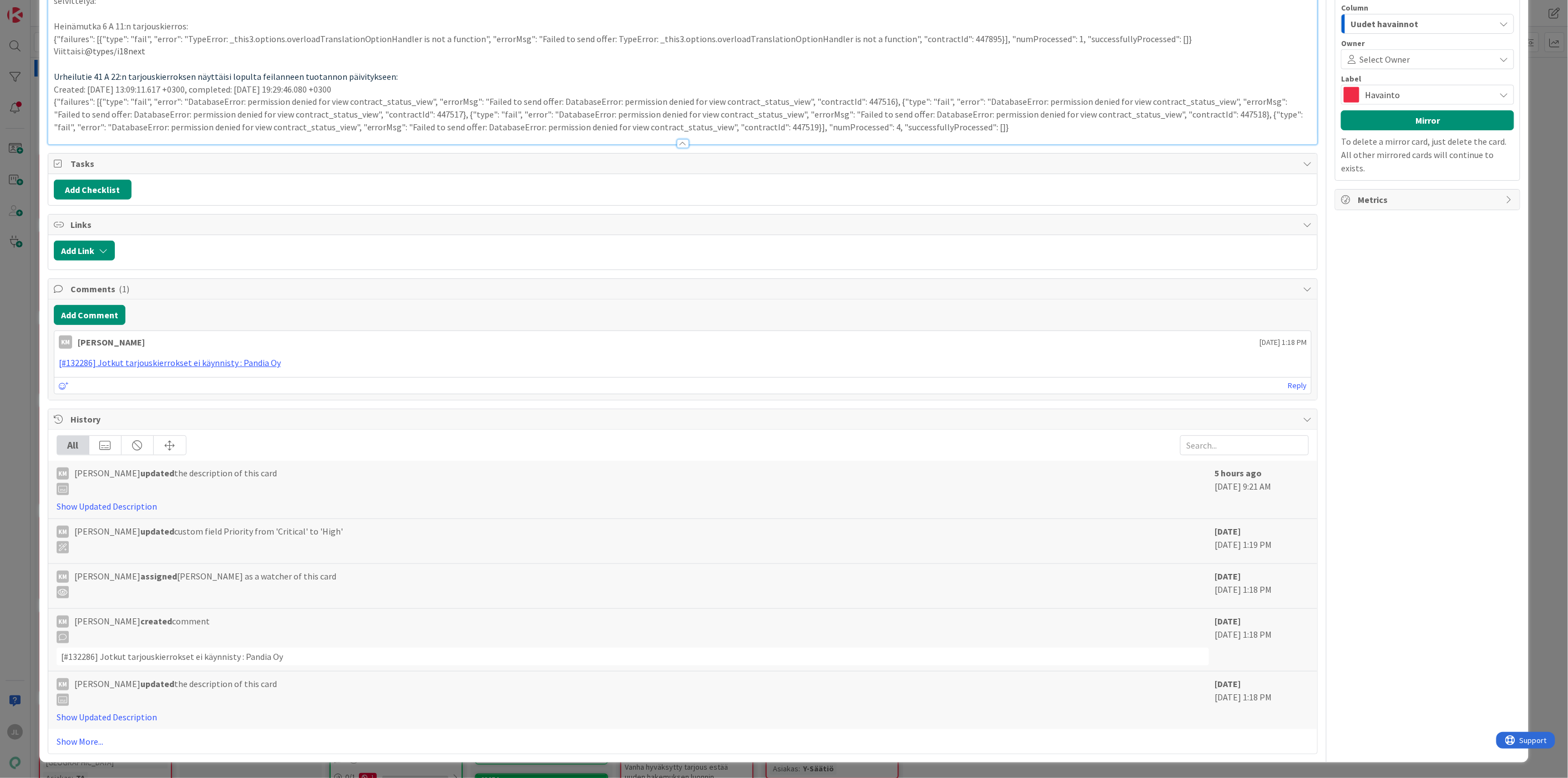
click at [109, 71] on p at bounding box center [683, 64] width 1258 height 13
click at [170, 58] on p "Viittaisi: @types/i18next" at bounding box center [683, 52] width 1258 height 13
drag, startPoint x: 90, startPoint y: 558, endPoint x: 150, endPoint y: 558, distance: 60.0
click at [150, 57] on span "@types/i18next -> import { tWithLang } from '../../../common/i18n/i18n'" at bounding box center [220, 51] width 270 height 11
click at [54, 58] on p "Viittaisi: import { tWithLang } from '../../../common/i18n/i18n'" at bounding box center [683, 52] width 1258 height 13
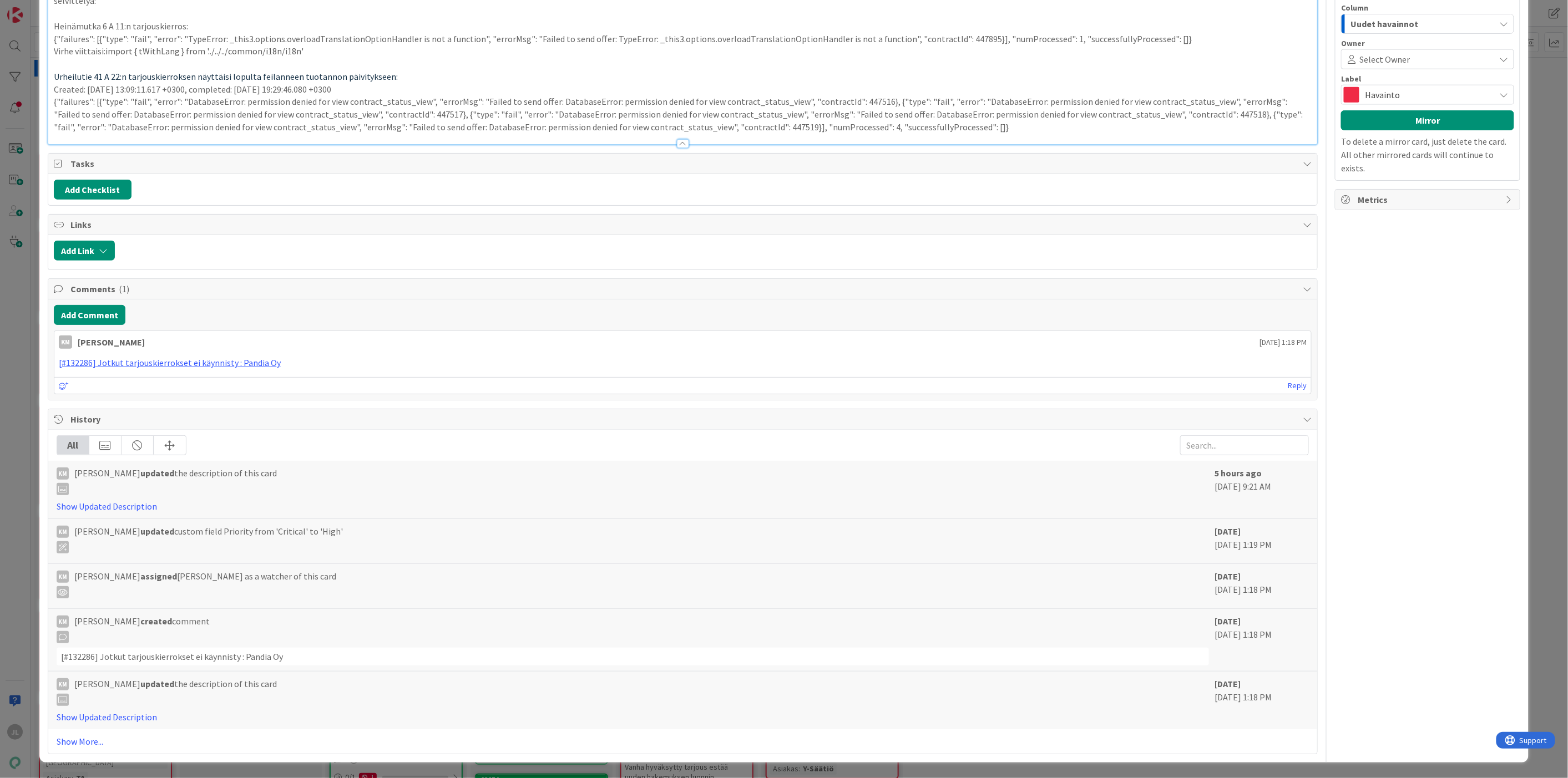
click at [752, 46] on p "{"failures": [{"type": "fail", "error": "TypeError: _this3.options.overloadTran…" at bounding box center [683, 39] width 1258 height 13
copy p "overloadTranslationOptionHandler"
drag, startPoint x: 594, startPoint y: 543, endPoint x: 525, endPoint y: 547, distance: 69.1
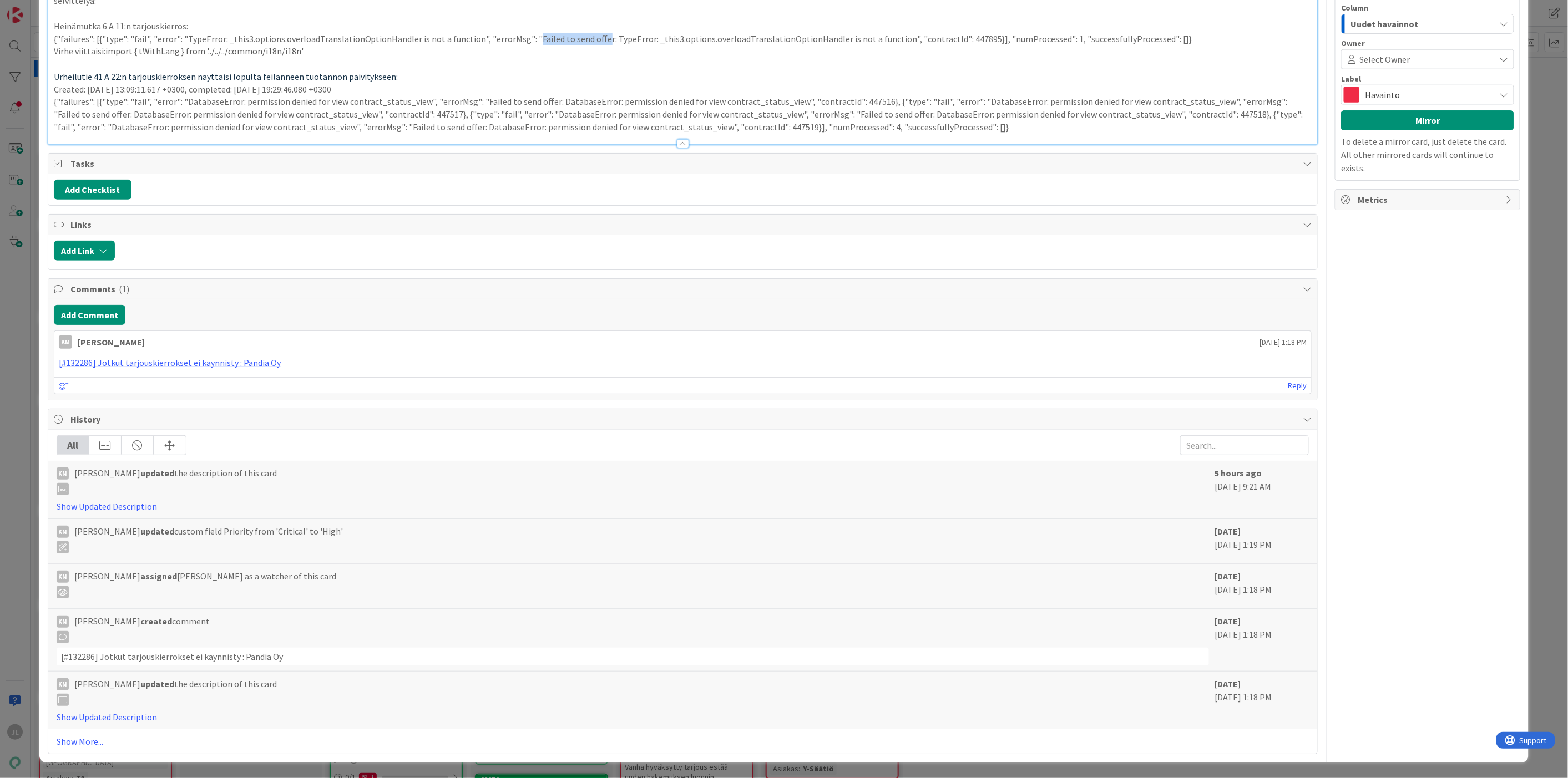
click at [525, 46] on p "{"failures": [{"type": "fail", "error": "TypeError: _this3.options.overloadTran…" at bounding box center [683, 39] width 1258 height 13
copy p "Failed to send offe"
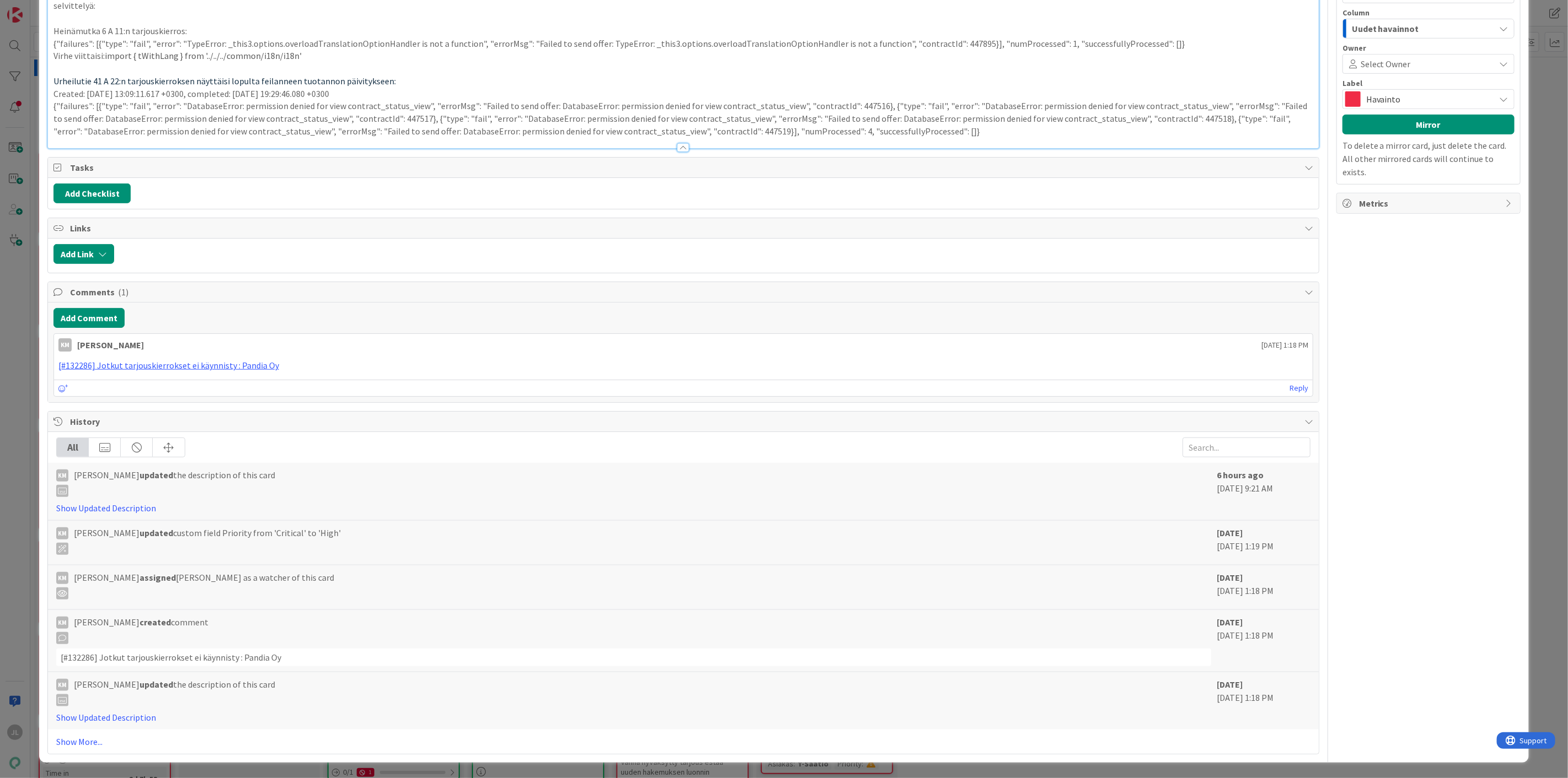
click at [298, 62] on p "Virhe viittaisi: import { tWithLang } from '../../../common/i18n/i18n'" at bounding box center [683, 56] width 1260 height 13
click at [169, 61] on span "import { tWithLang } from '../../../common/i18n/i18n'" at bounding box center [203, 55] width 197 height 11
copy span "tWithLang"
click at [281, 61] on span "import { tWithLang } from '../../../common/i18n/i18n'" at bounding box center [203, 55] width 197 height 11
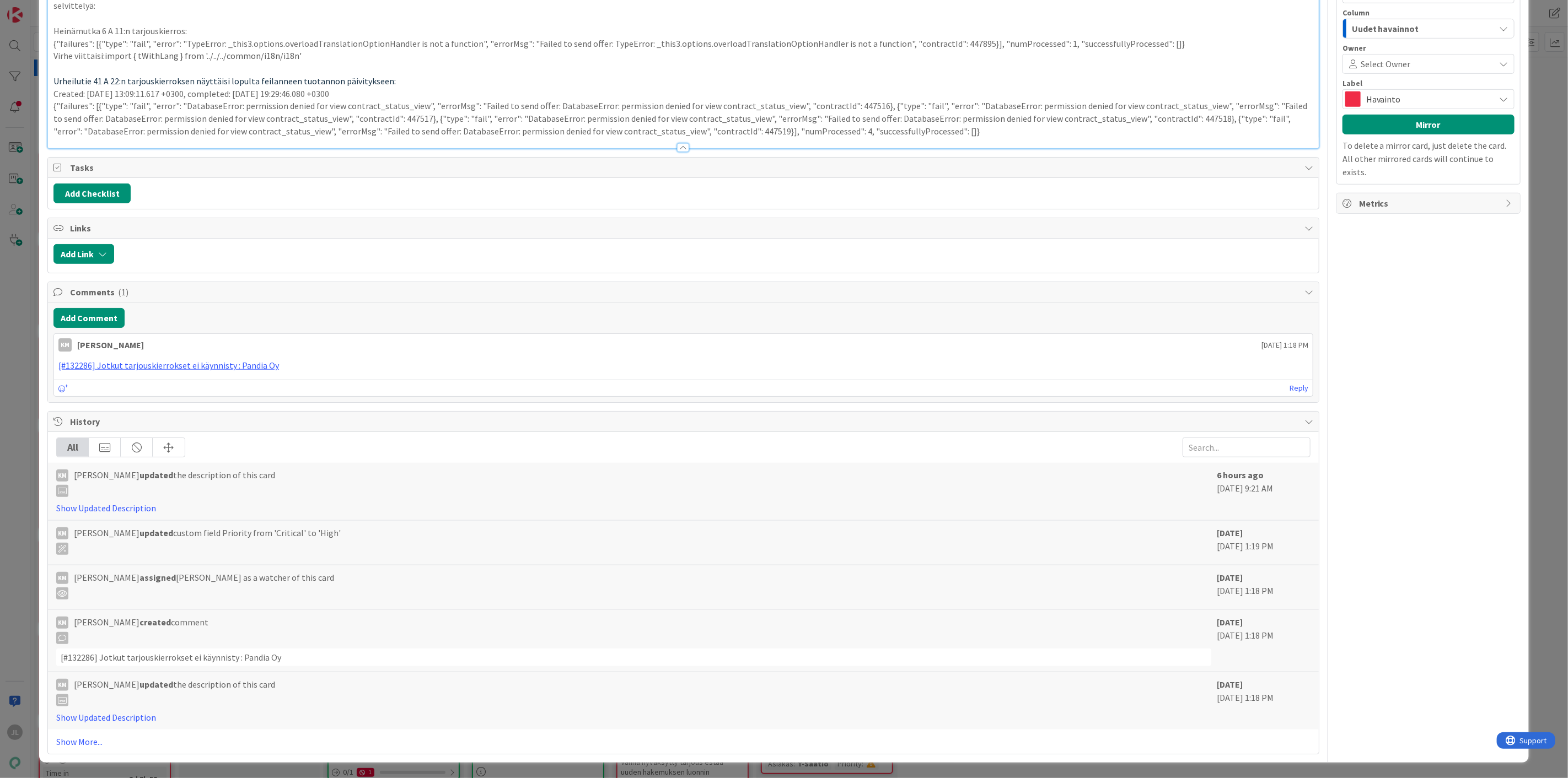
scroll to position [1040, 0]
click at [934, 137] on p "{"failures": [{"type": "fail", "error": "DatabaseError: permission denied for v…" at bounding box center [683, 119] width 1260 height 38
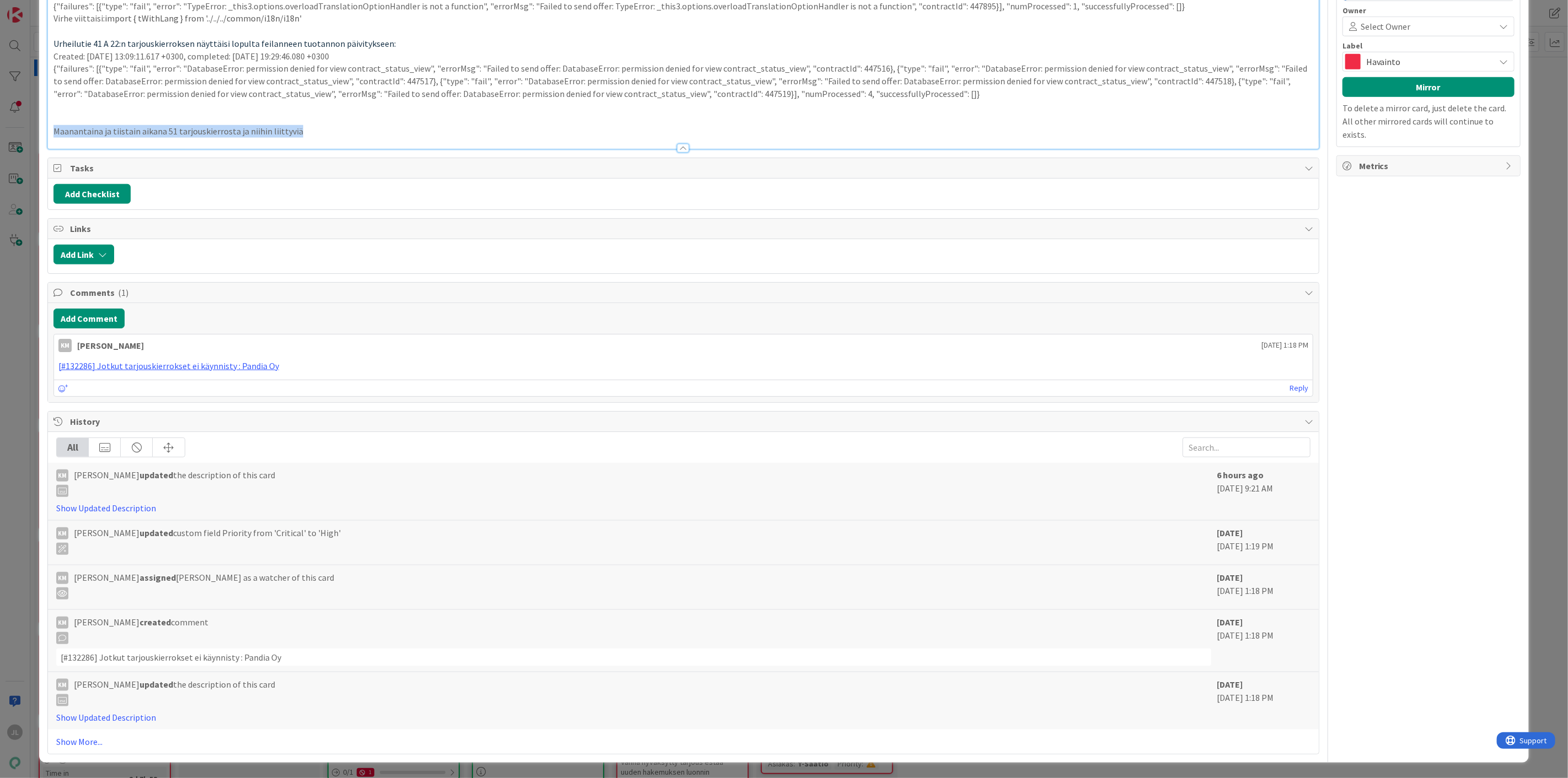
drag, startPoint x: 305, startPoint y: 418, endPoint x: 31, endPoint y: 416, distance: 274.0
click at [31, 416] on div "ID 23878 Kenno - Havainnot Uudet havainnot Title 37 / 128 Jotkut tarjouskierrok…" at bounding box center [784, 389] width 1568 height 778
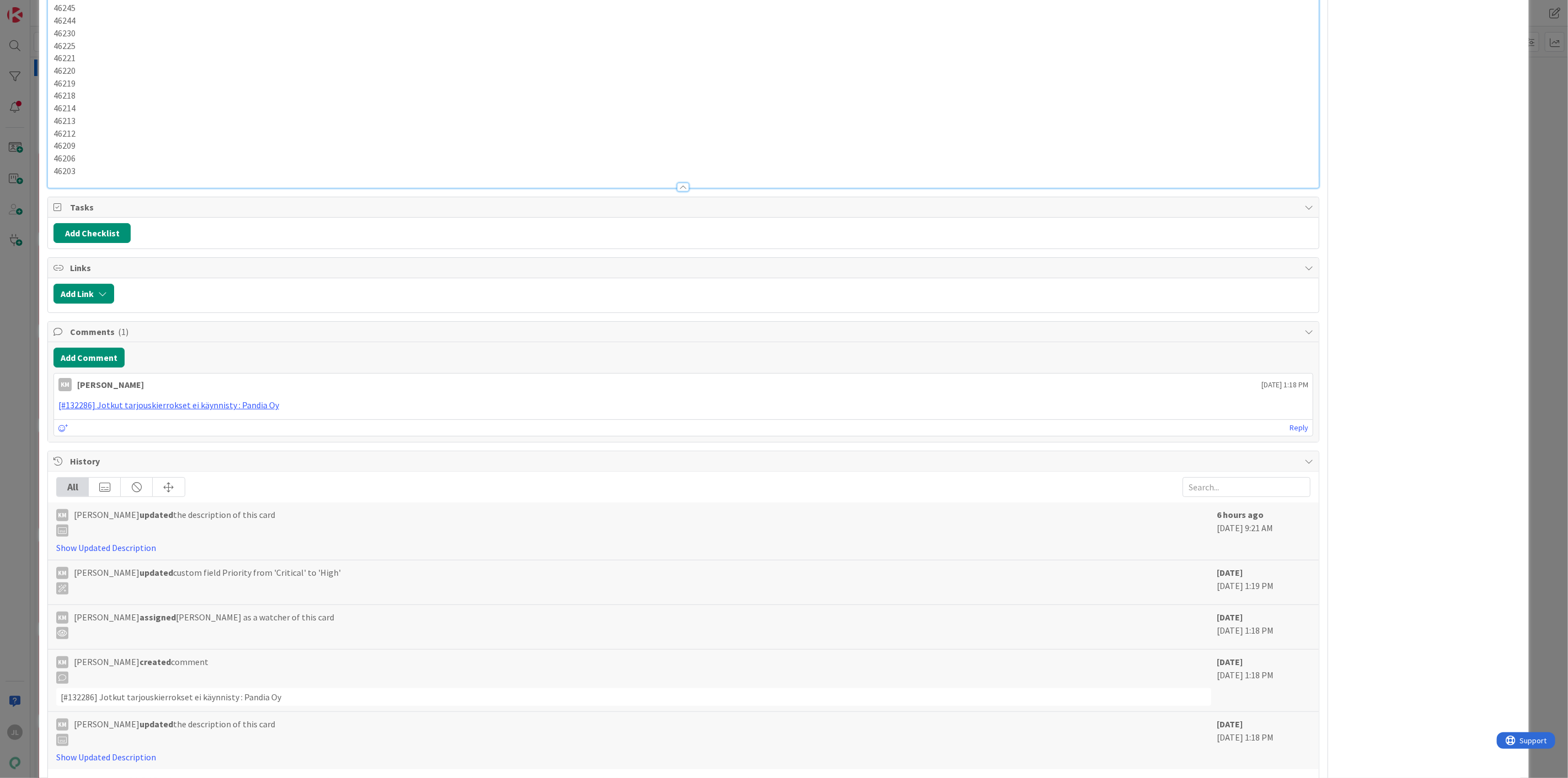
scroll to position [1154, 0]
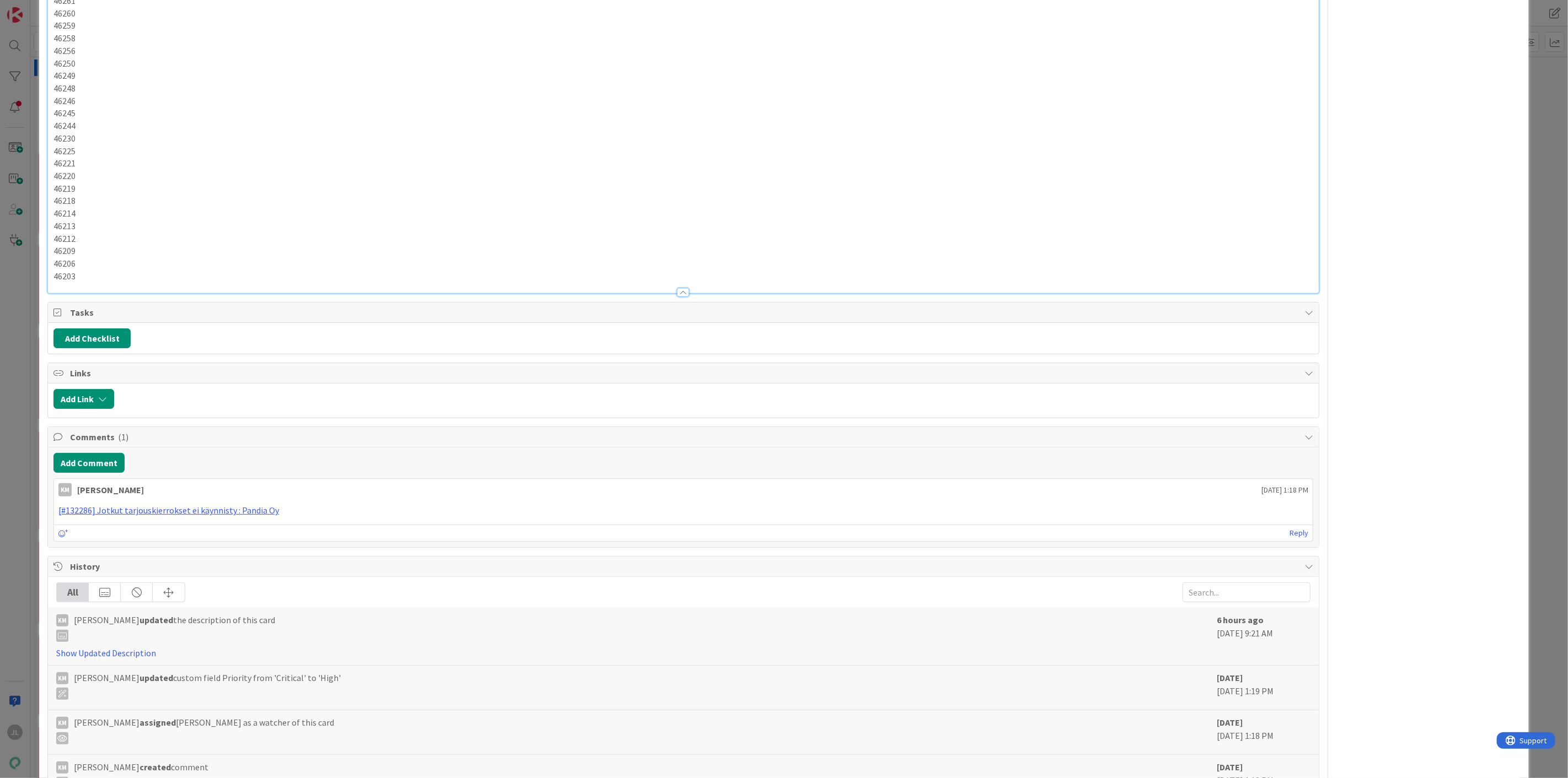
drag, startPoint x: 932, startPoint y: 273, endPoint x: 788, endPoint y: 245, distance: 146.7
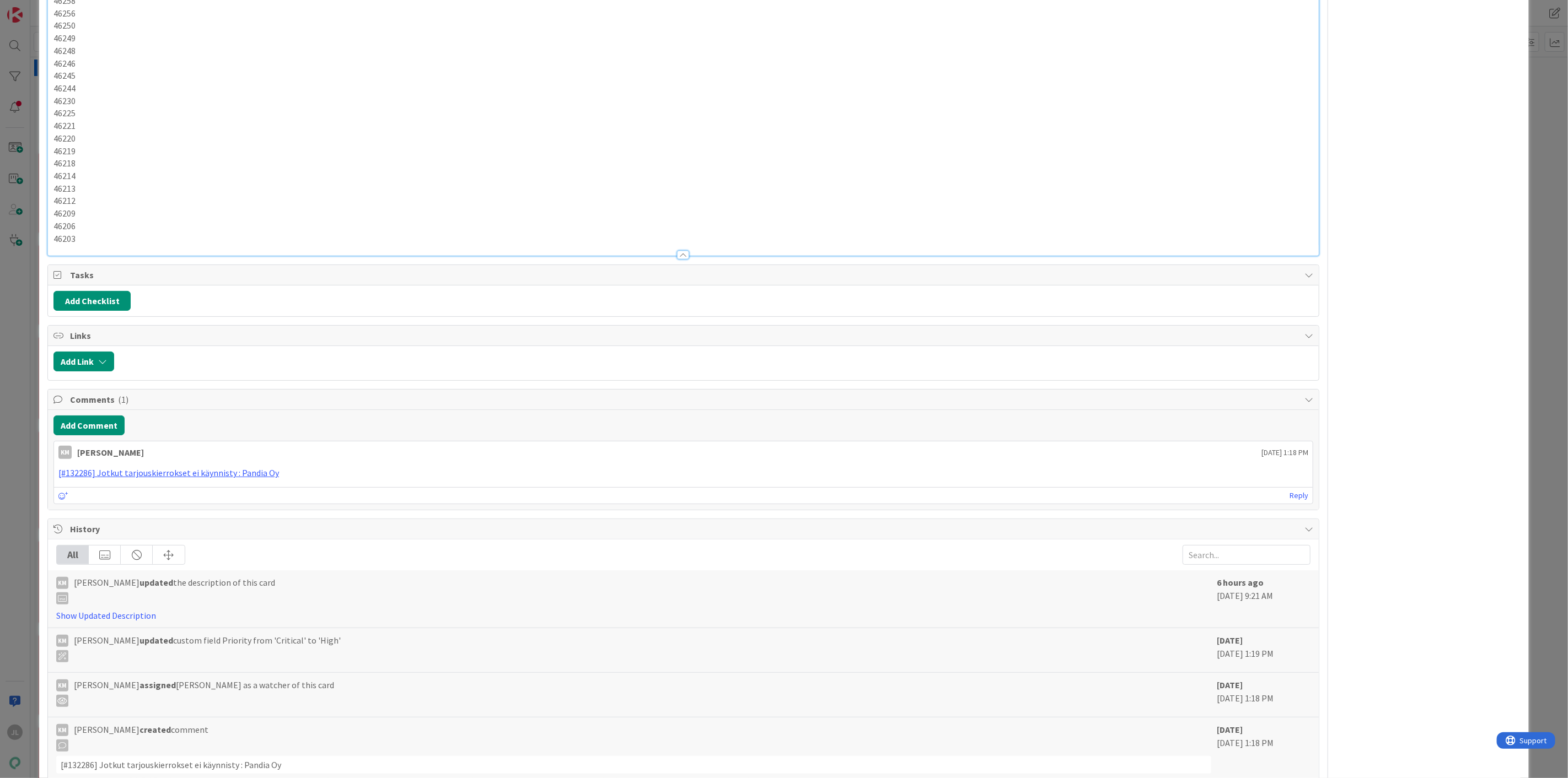
drag, startPoint x: 373, startPoint y: 228, endPoint x: 32, endPoint y: 227, distance: 341.0
click at [32, 227] on div "ID 23878 Kenno - Havainnot Uudet havainnot Title 37 / 128 Jotkut tarjouskierrok…" at bounding box center [784, 389] width 1568 height 778
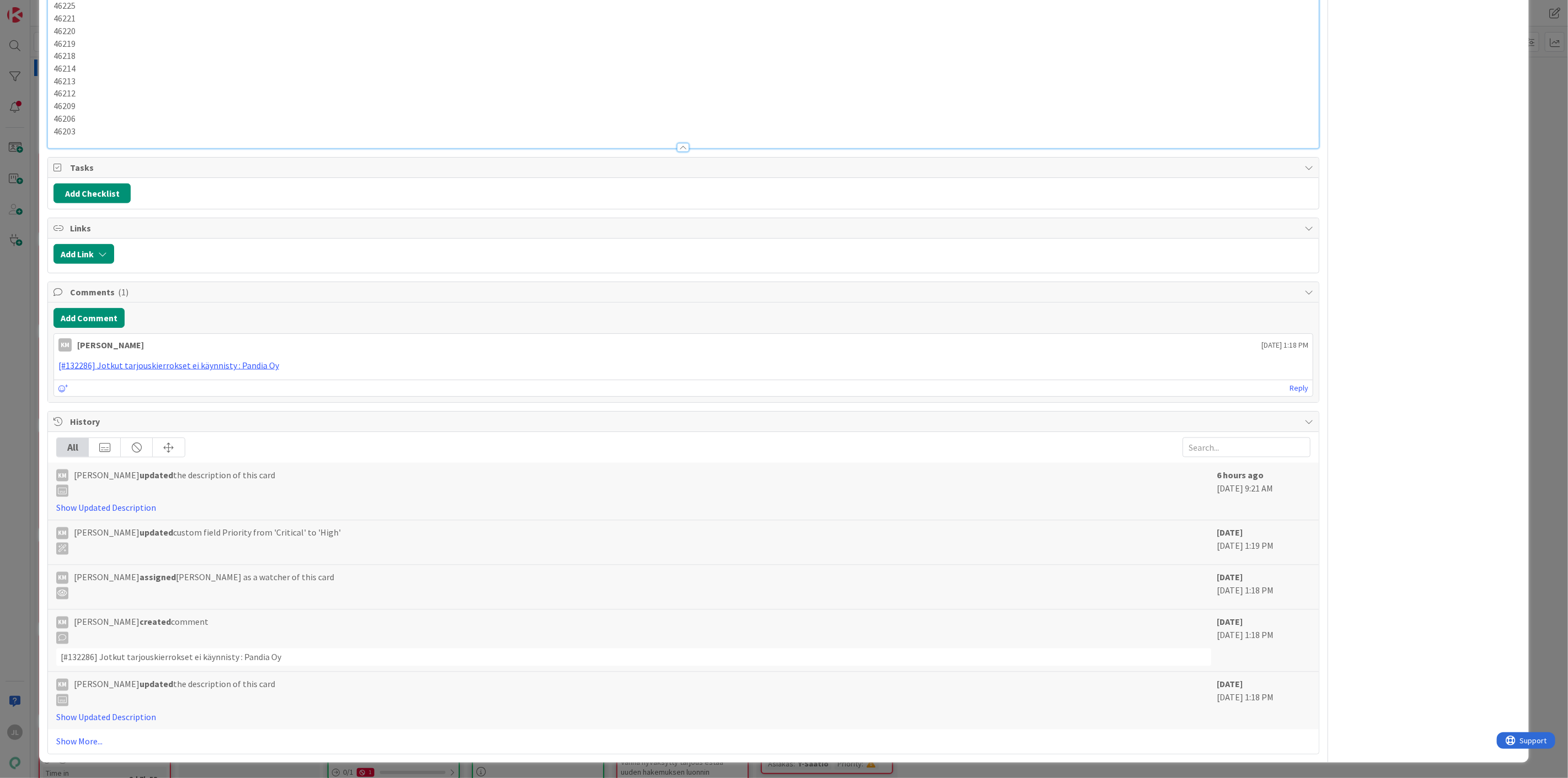
scroll to position [1338, 0]
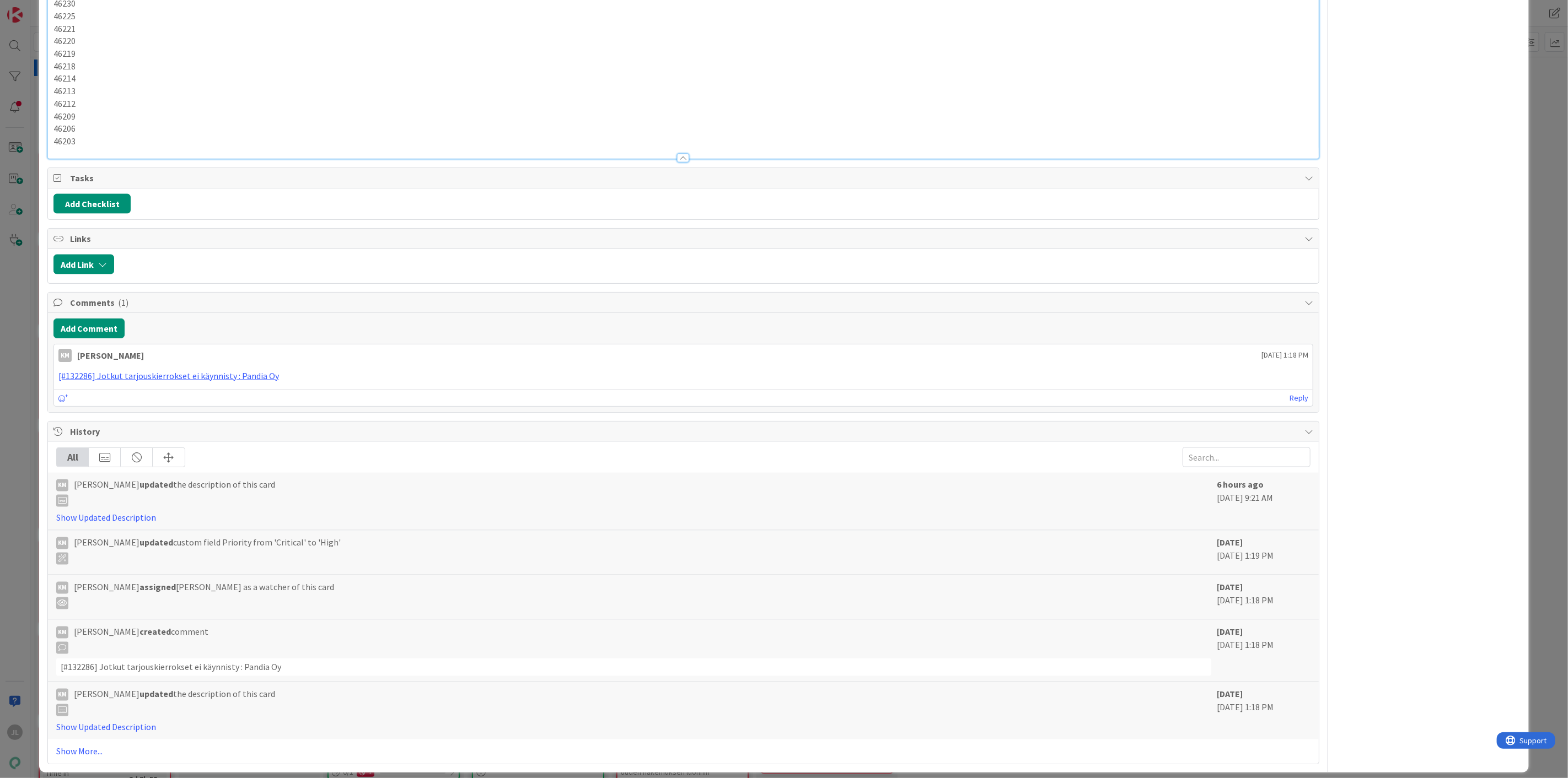
copy p "46613"
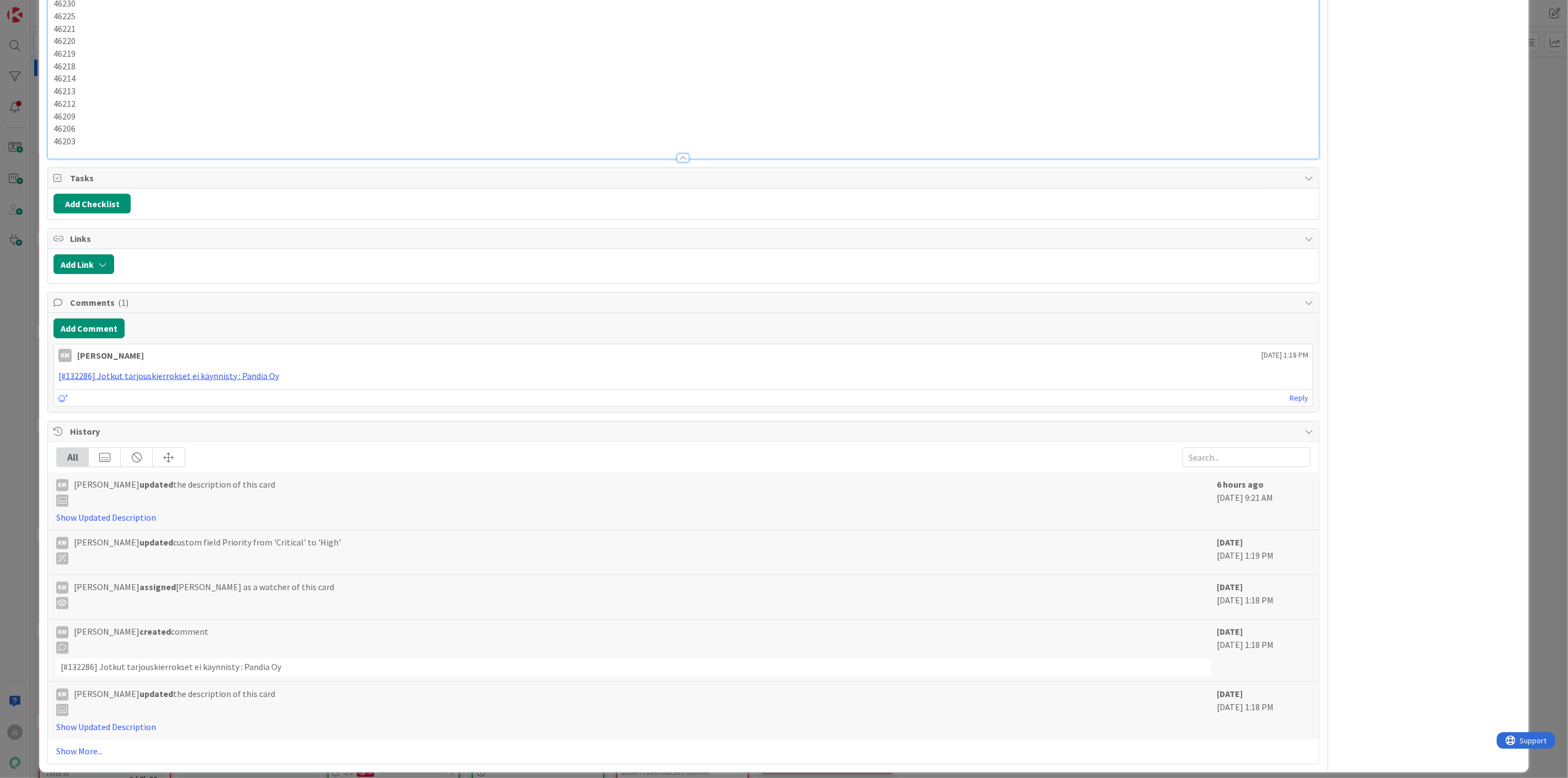
copy p "46547"
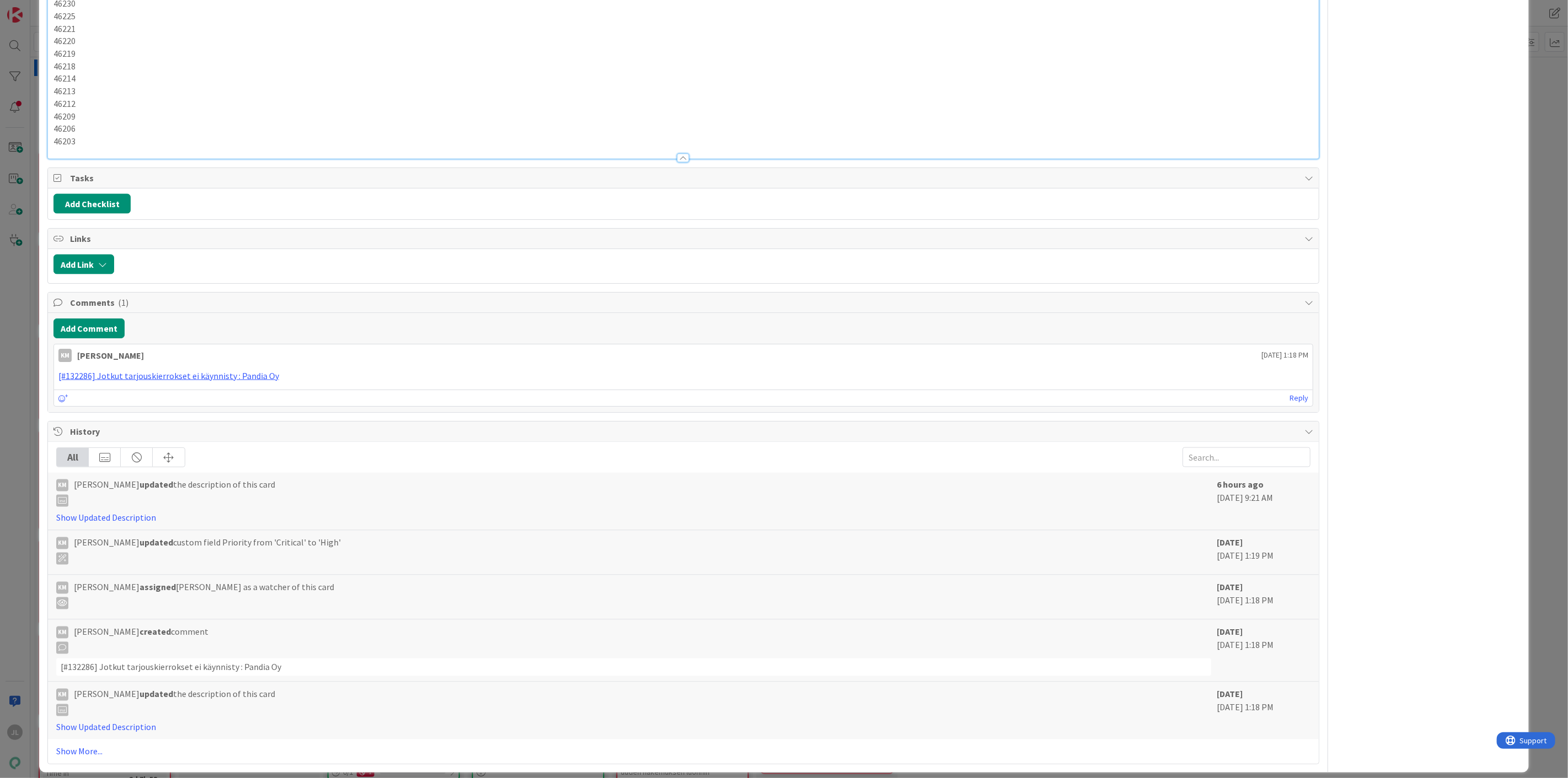
drag, startPoint x: 338, startPoint y: 149, endPoint x: 233, endPoint y: 144, distance: 105.1
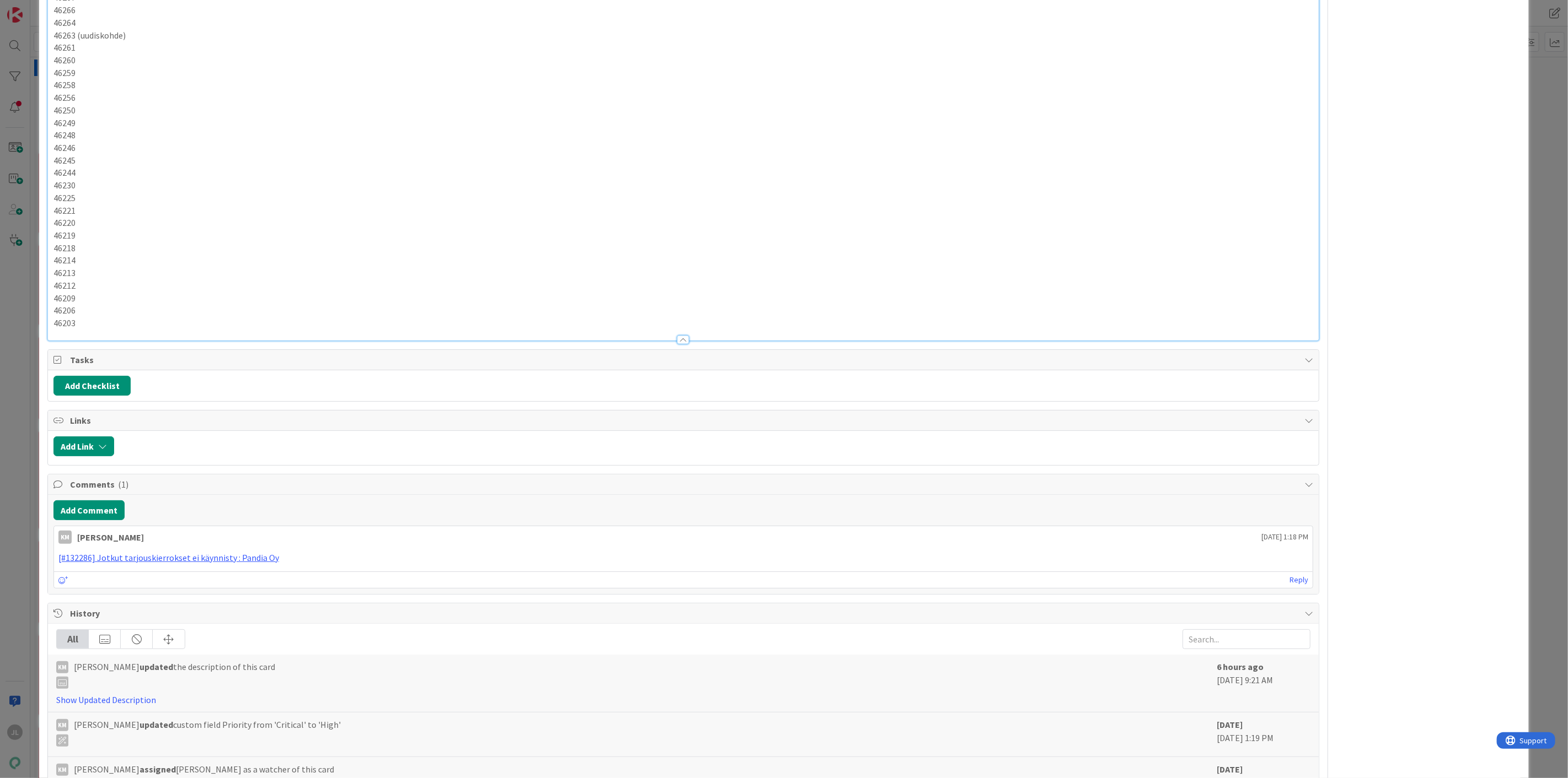
scroll to position [1093, 0]
drag, startPoint x: 706, startPoint y: 307, endPoint x: 431, endPoint y: 301, distance: 275.1
drag, startPoint x: 853, startPoint y: 310, endPoint x: 38, endPoint y: 227, distance: 819.2
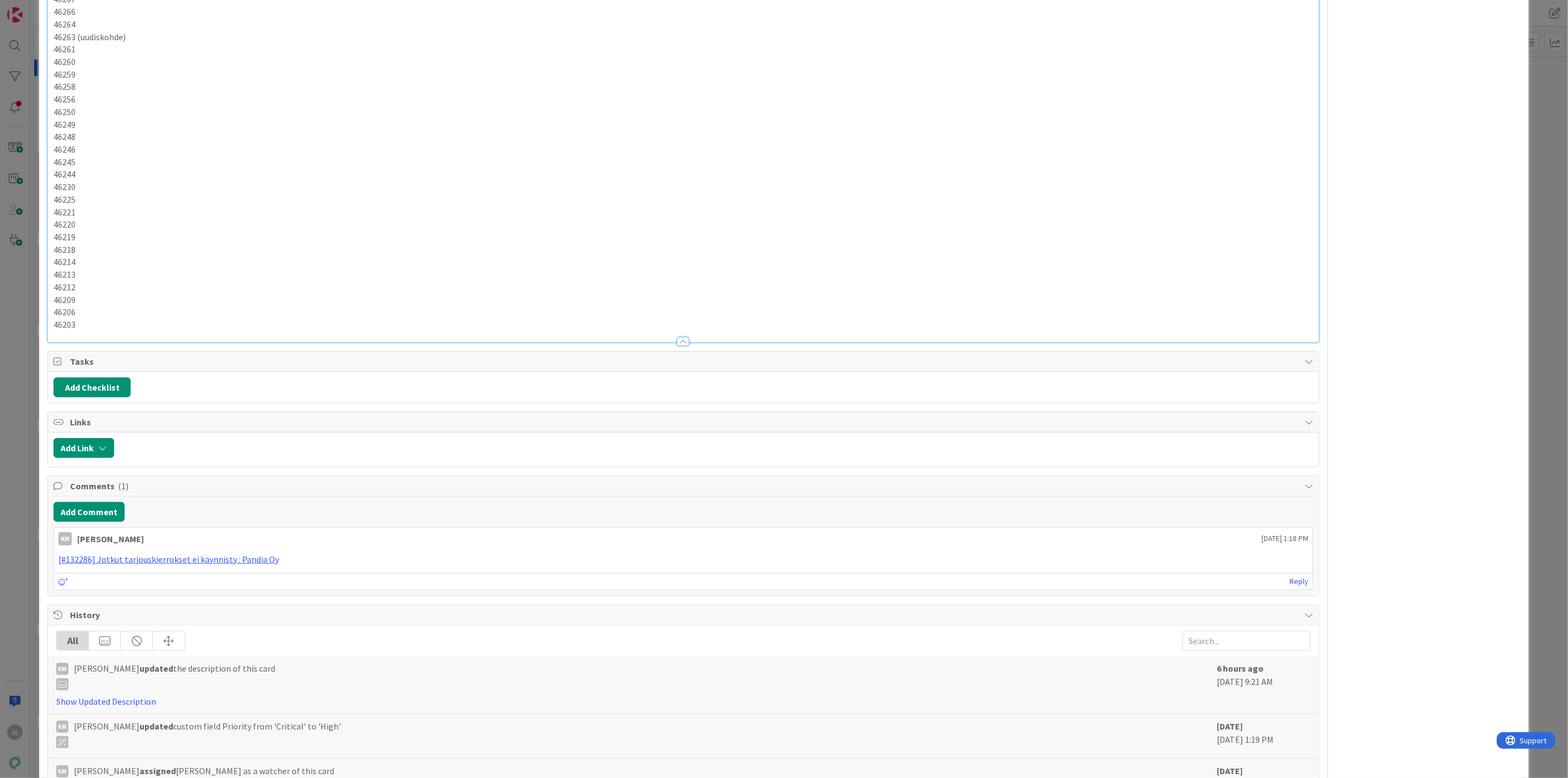
click at [38, 227] on div "ID 23878 Kenno - Havainnot Uudet havainnot Title 37 / 128 Jotkut tarjouskierrok…" at bounding box center [784, 389] width 1568 height 778
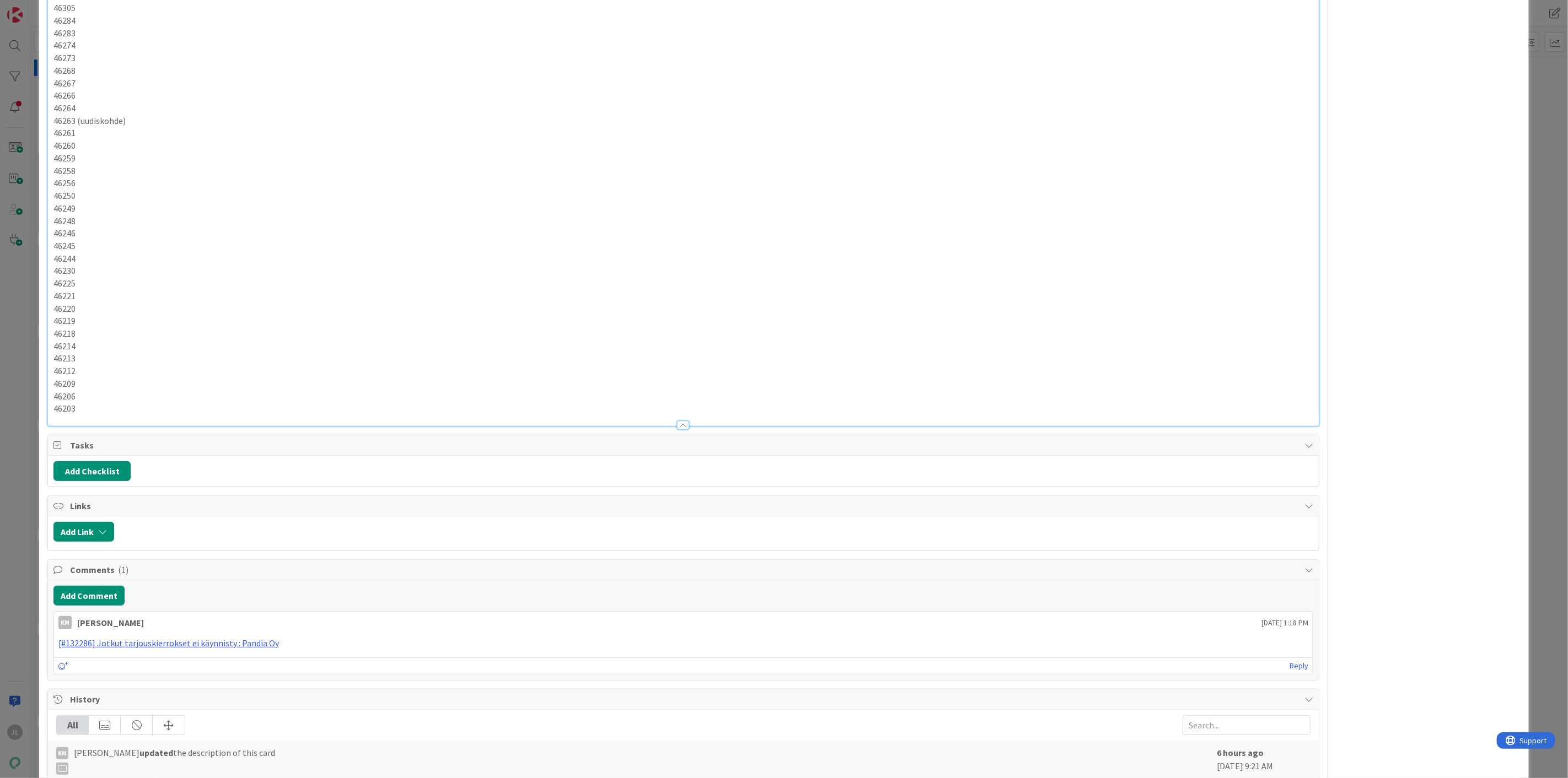
scroll to position [910, 0]
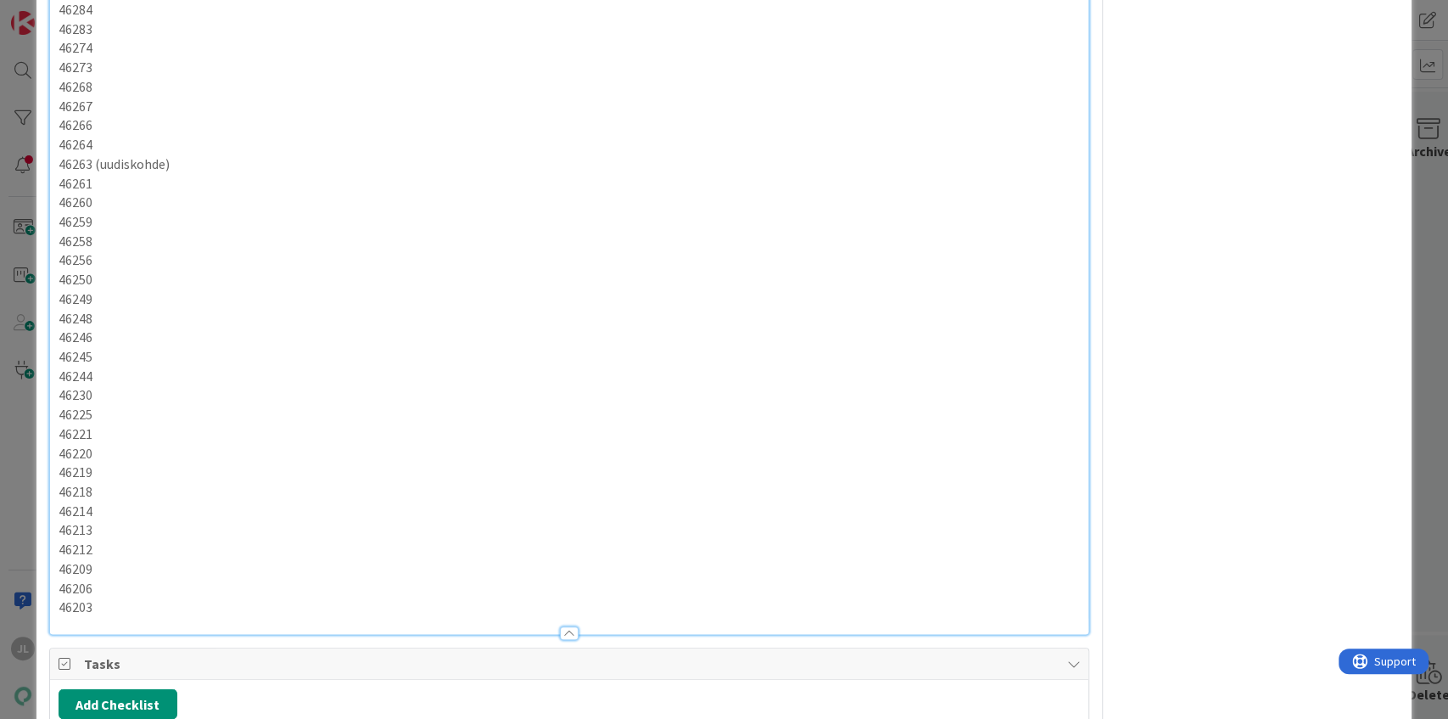
scroll to position [1683, 0]
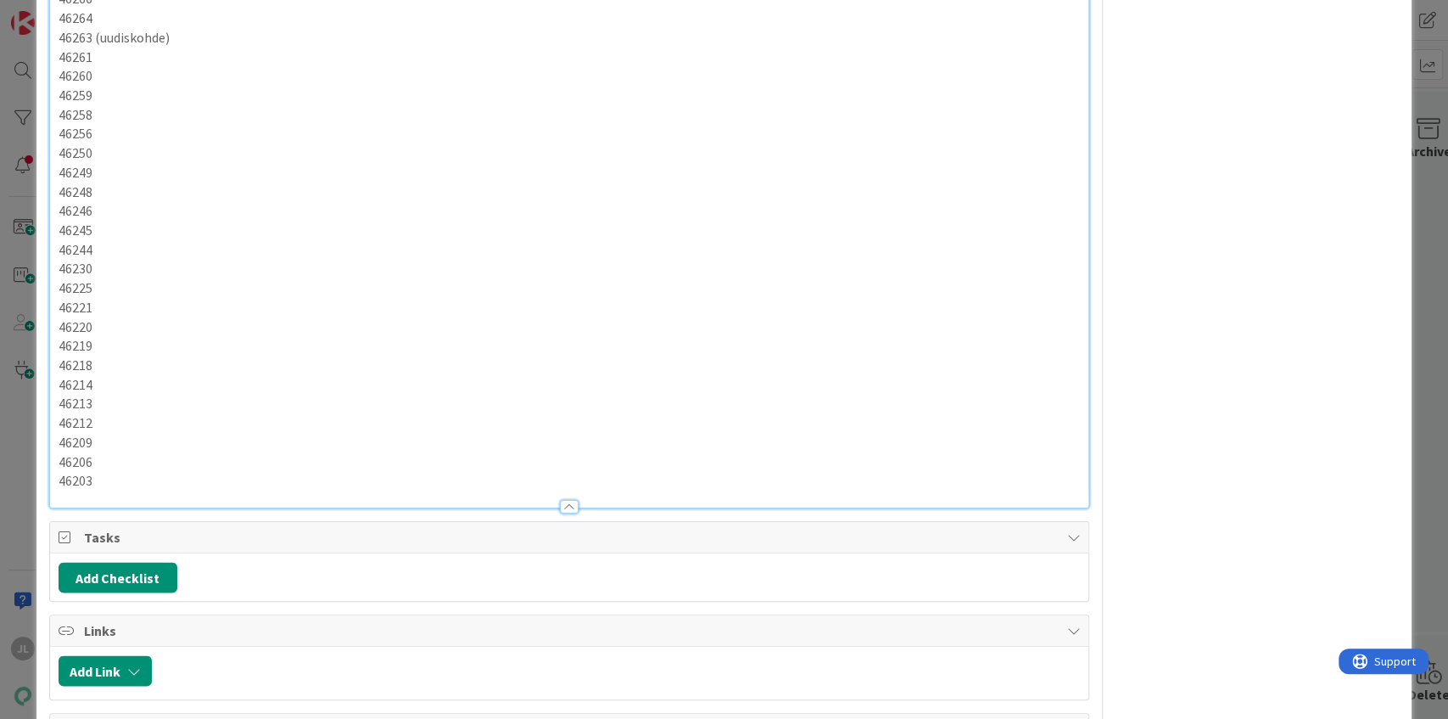
drag, startPoint x: 526, startPoint y: 457, endPoint x: 258, endPoint y: 458, distance: 268.1
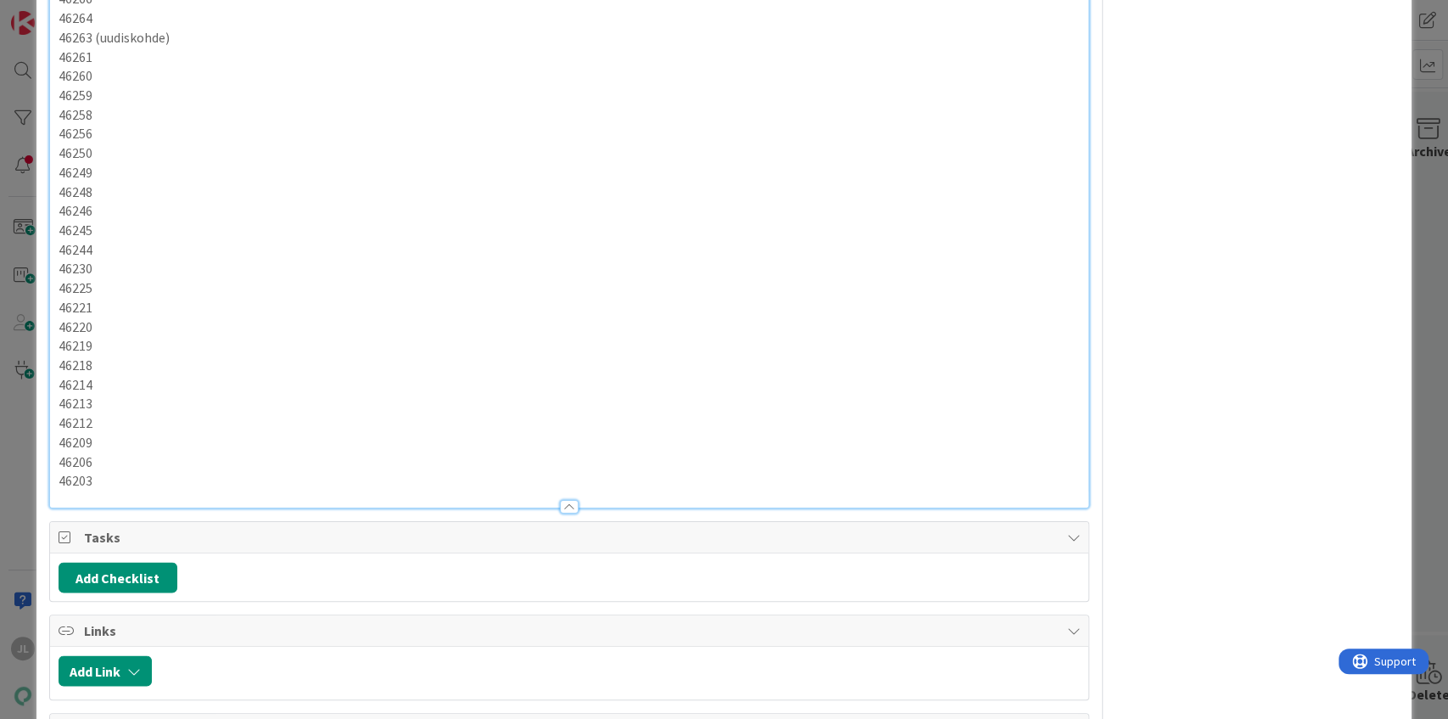
drag, startPoint x: 546, startPoint y: 451, endPoint x: 39, endPoint y: 456, distance: 506.5
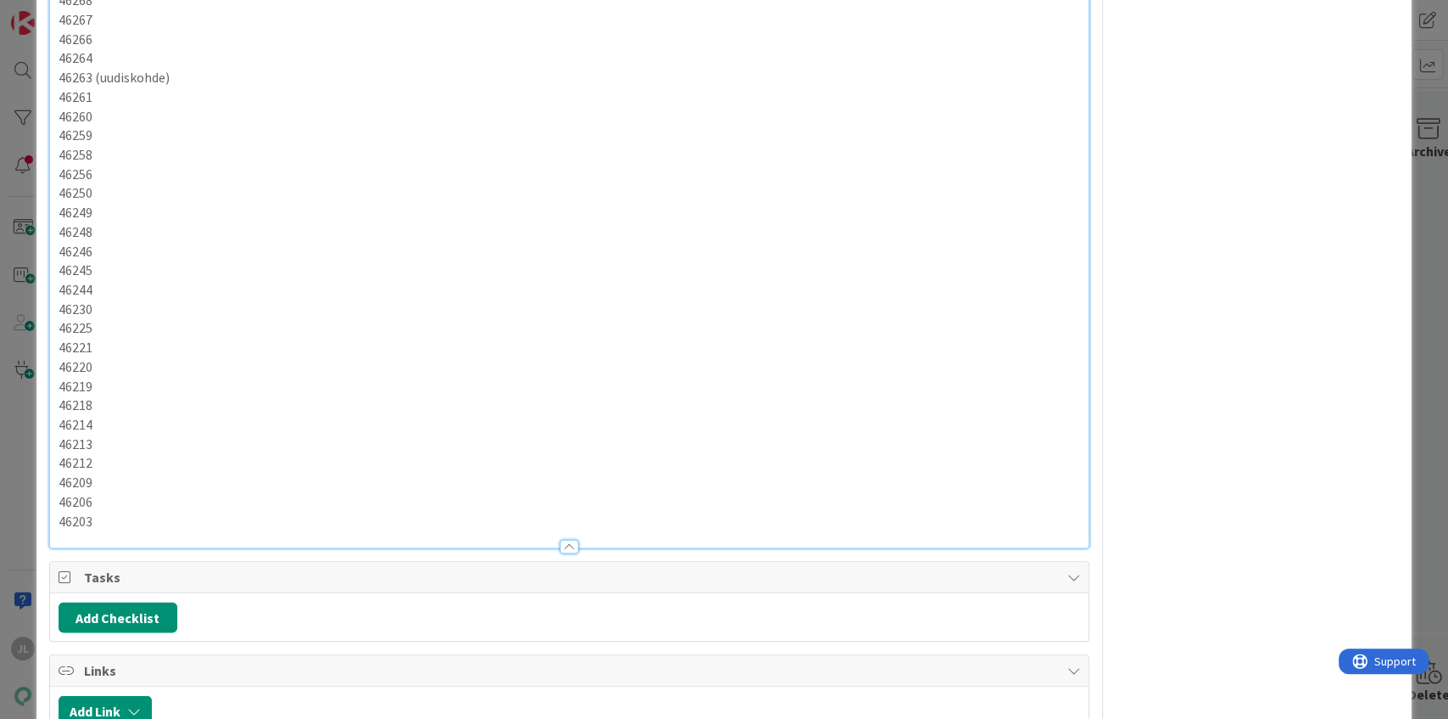
scroll to position [1627, 0]
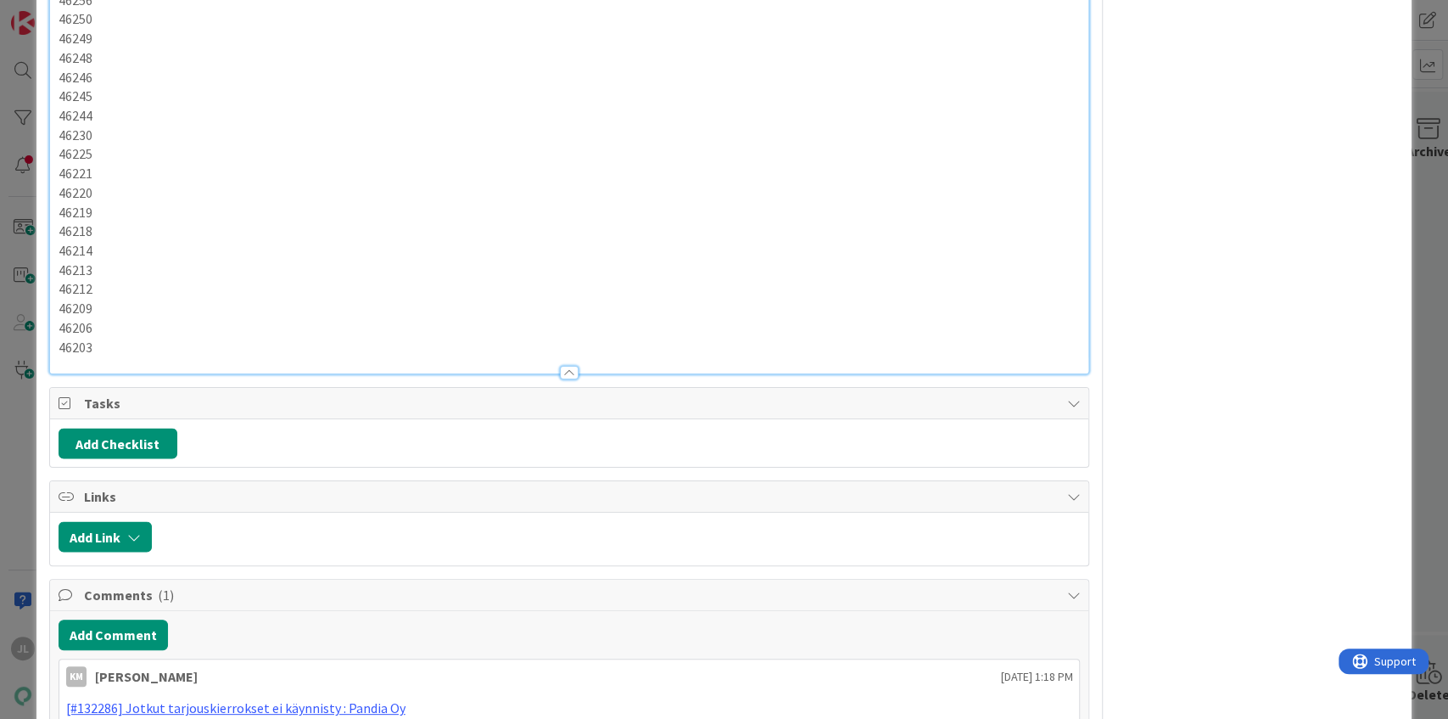
scroll to position [1797, 0]
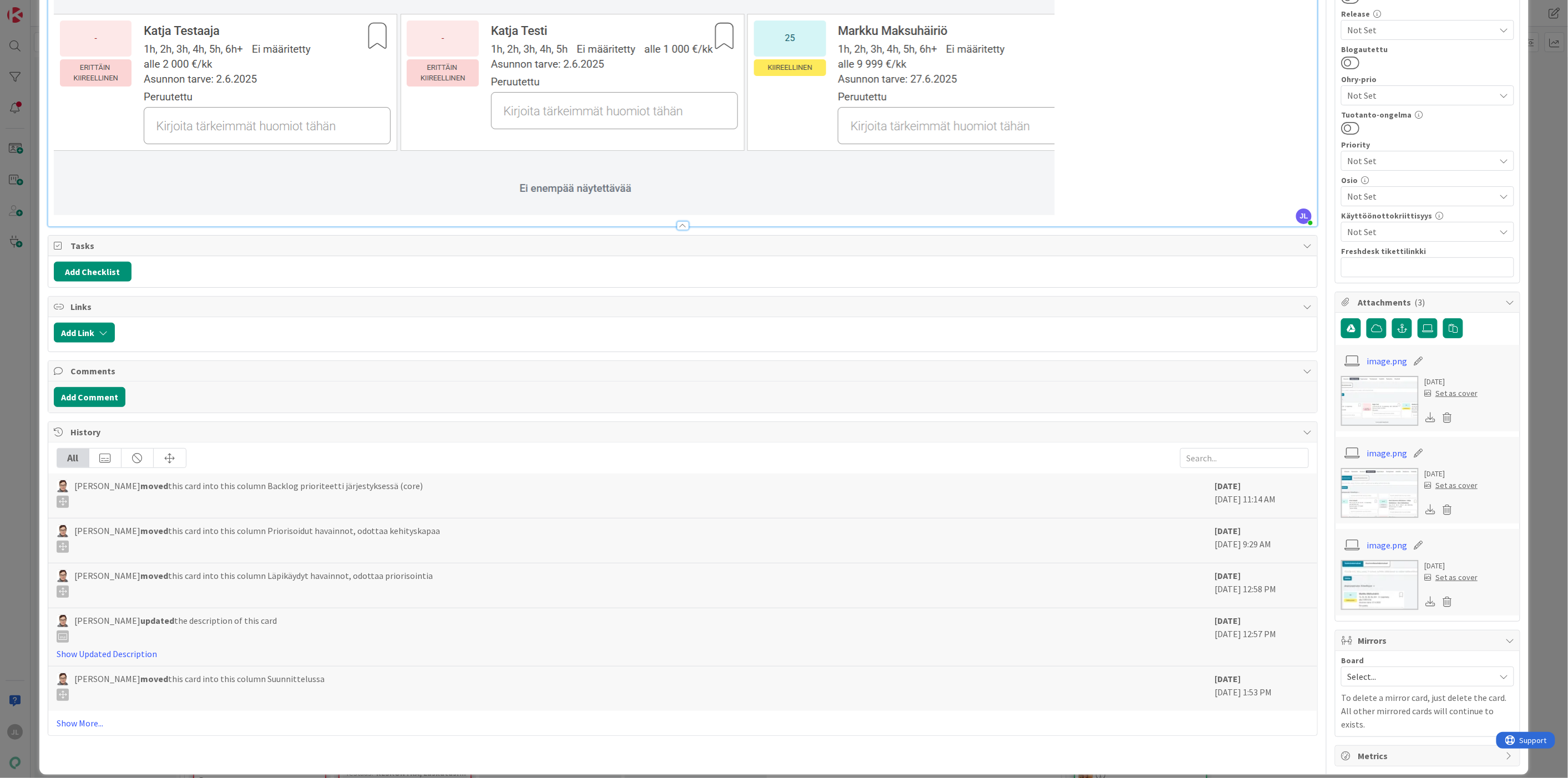
scroll to position [478, 0]
